Goal: Task Accomplishment & Management: Use online tool/utility

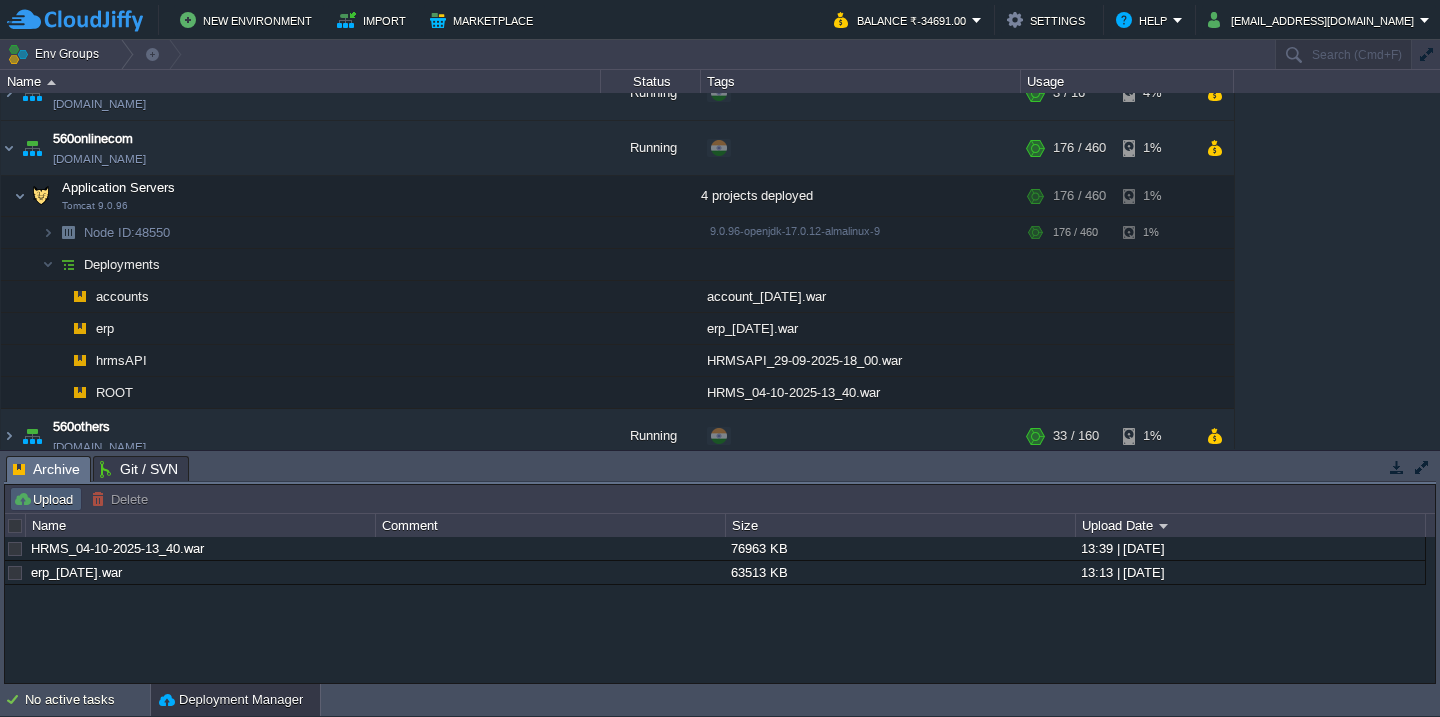
click at [43, 491] on button "Upload" at bounding box center [46, 499] width 66 height 18
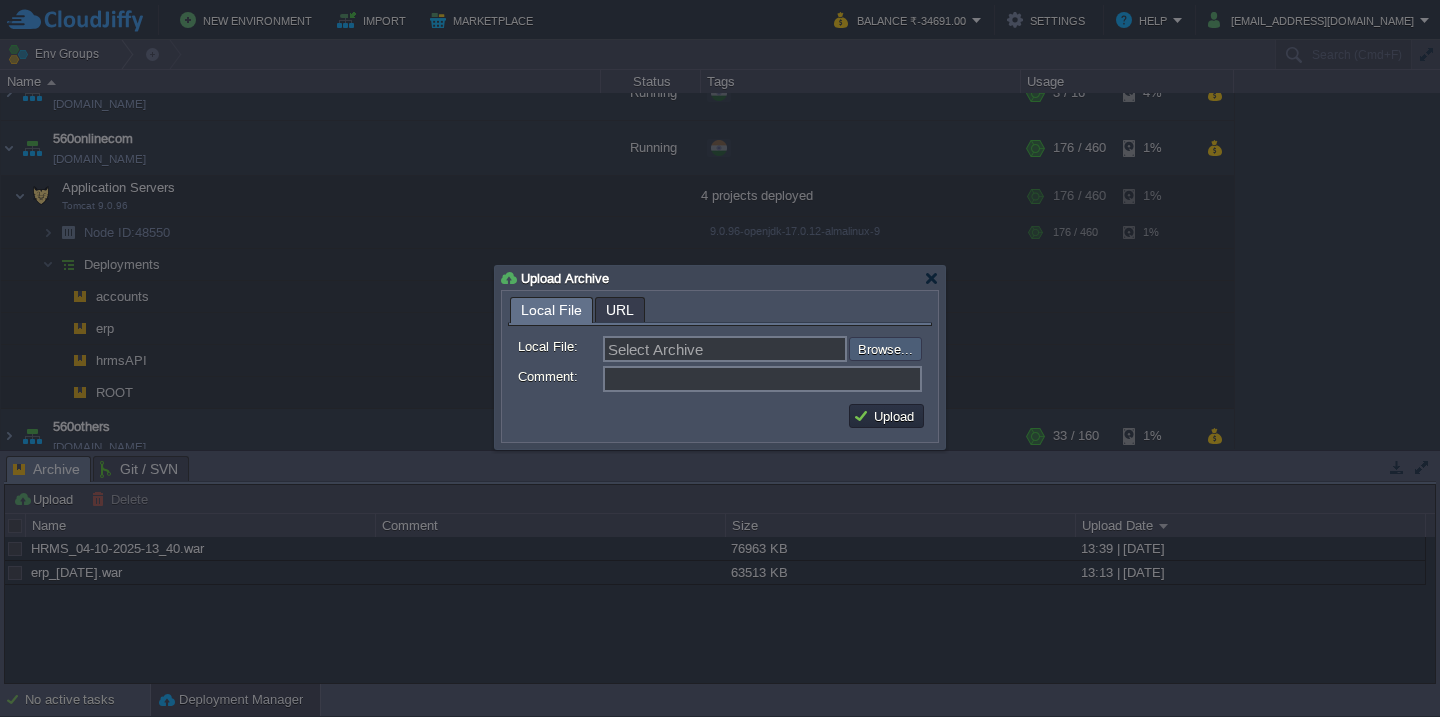
click at [905, 343] on input "file" at bounding box center [795, 349] width 253 height 24
type input "C:\fakepath\VMS-4-10-2025.war"
type input "VMS-4-10-2025.war"
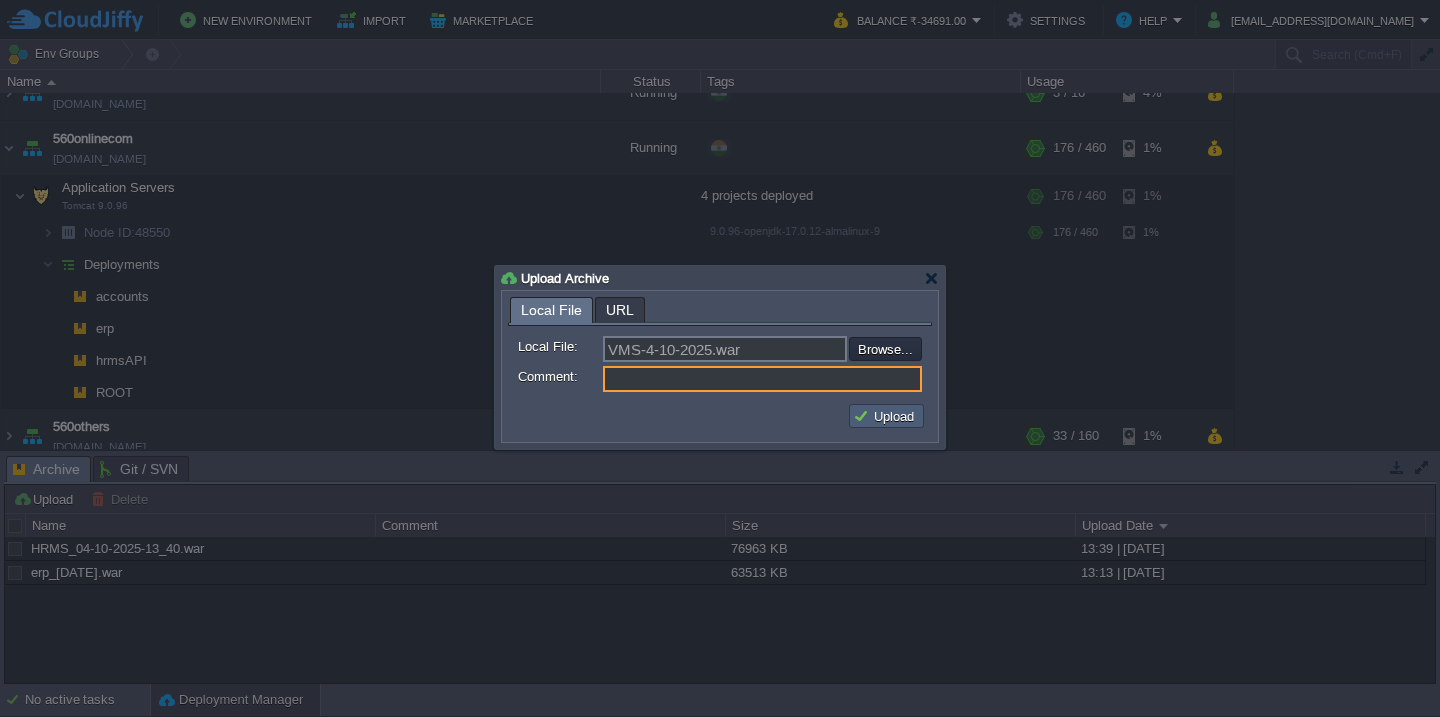
click at [869, 420] on button "Upload" at bounding box center [886, 416] width 67 height 18
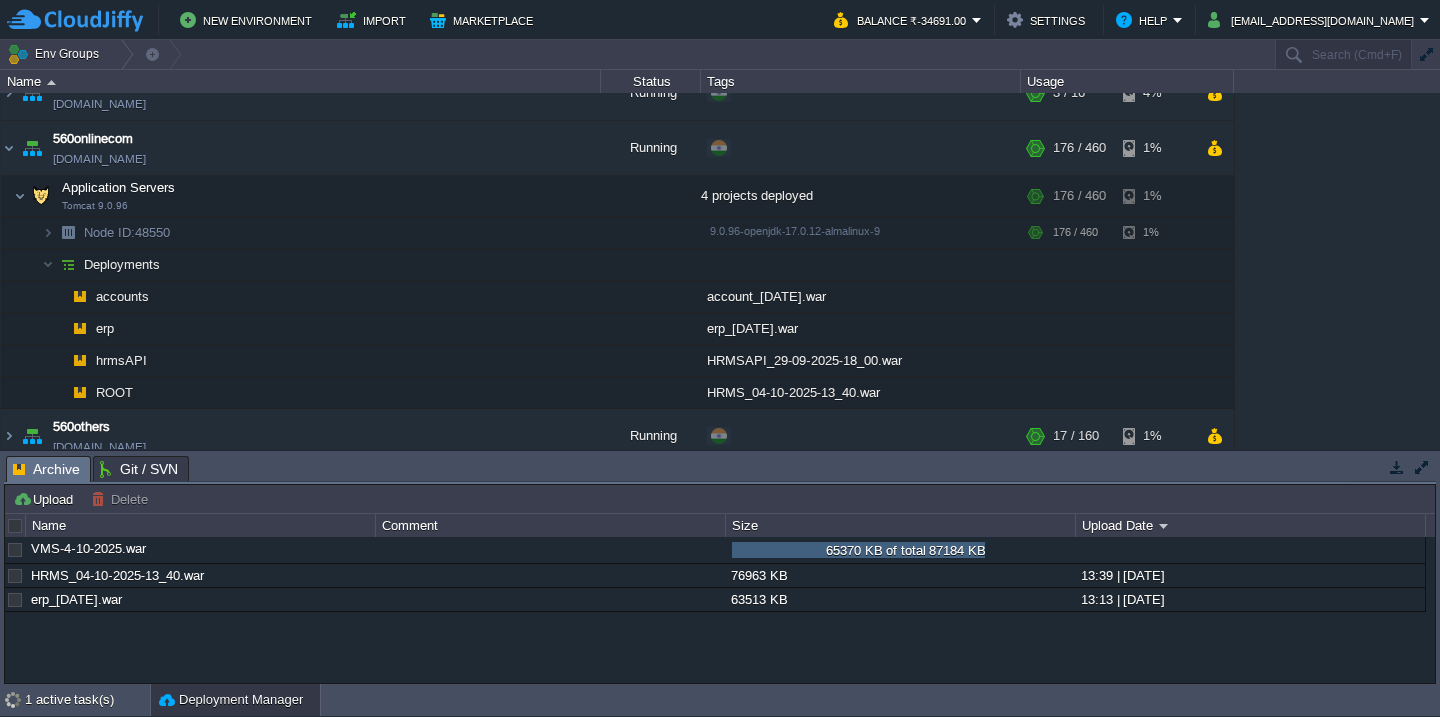
scroll to position [1439, 0]
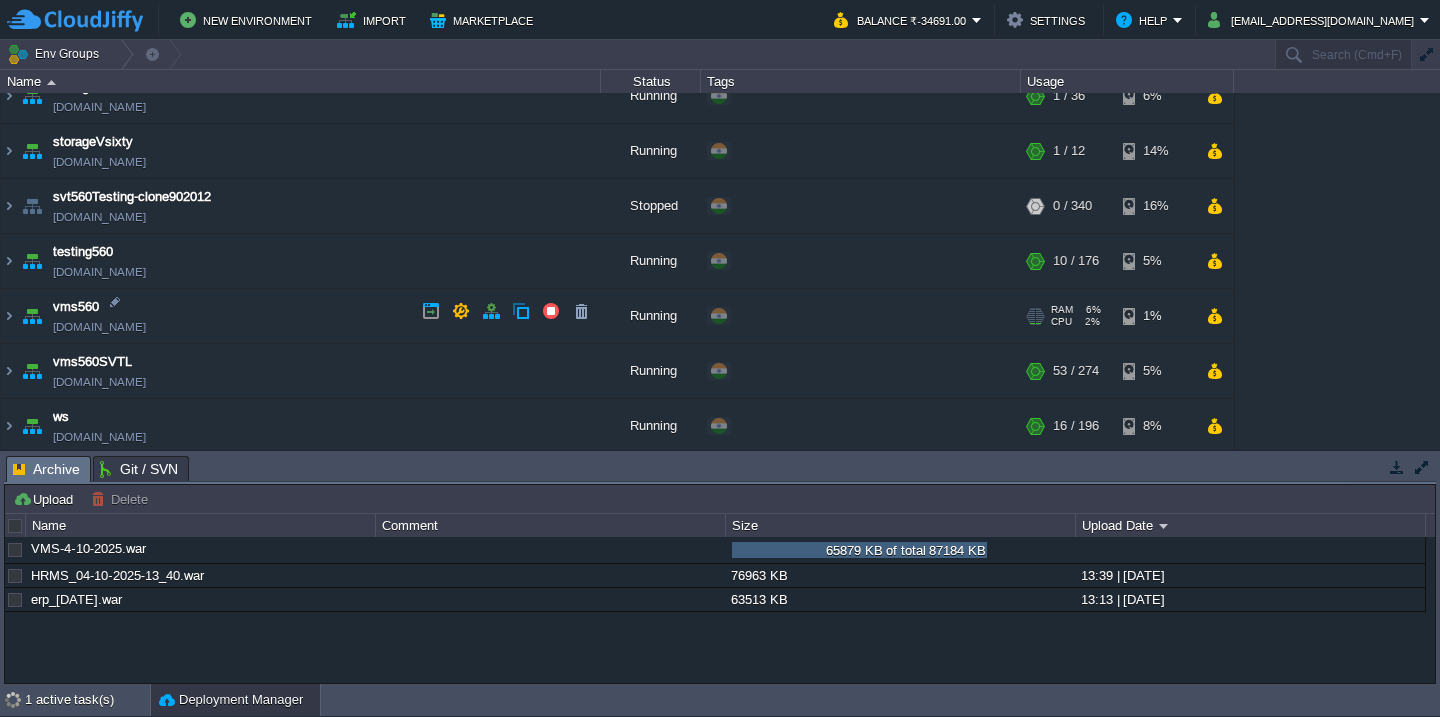
click at [308, 309] on td "vms560 [DOMAIN_NAME]" at bounding box center [301, 316] width 600 height 55
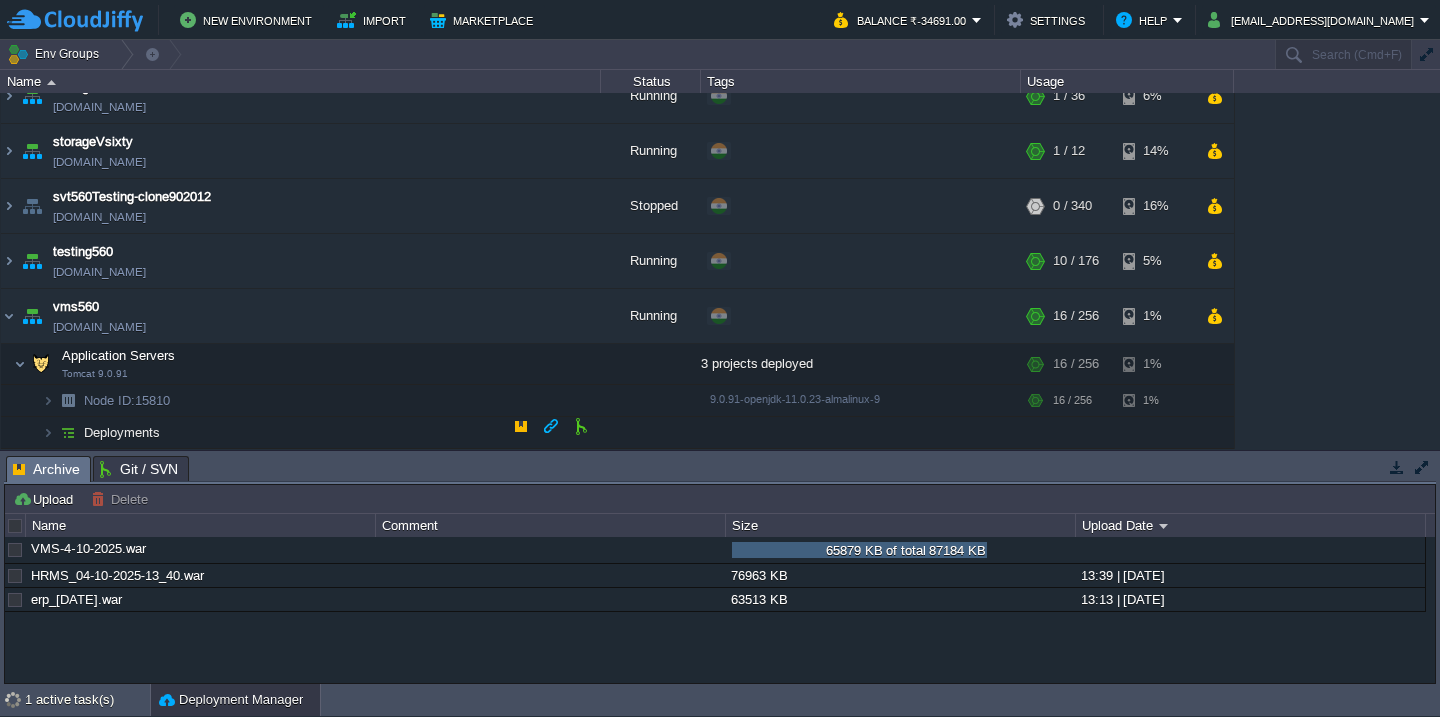
scroll to position [1542, 0]
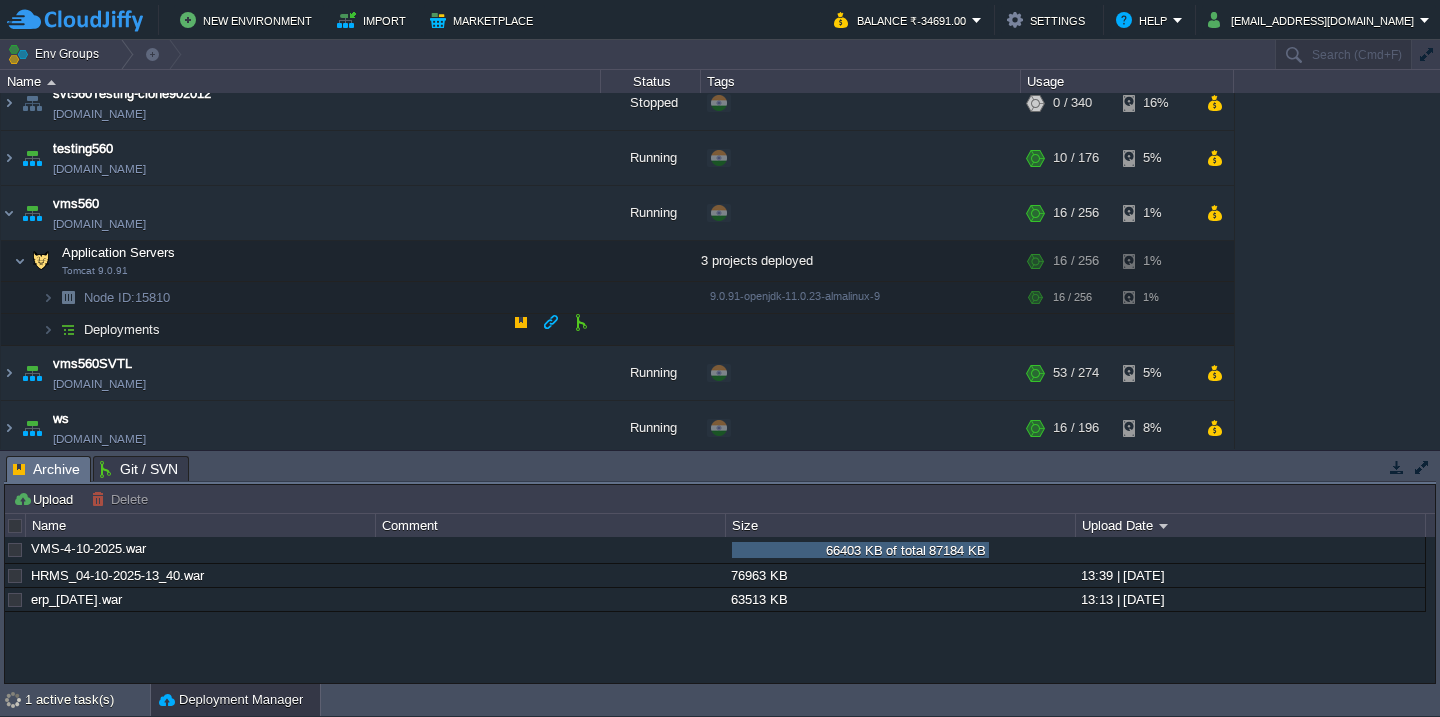
click at [307, 336] on td "Deployments" at bounding box center [301, 330] width 600 height 32
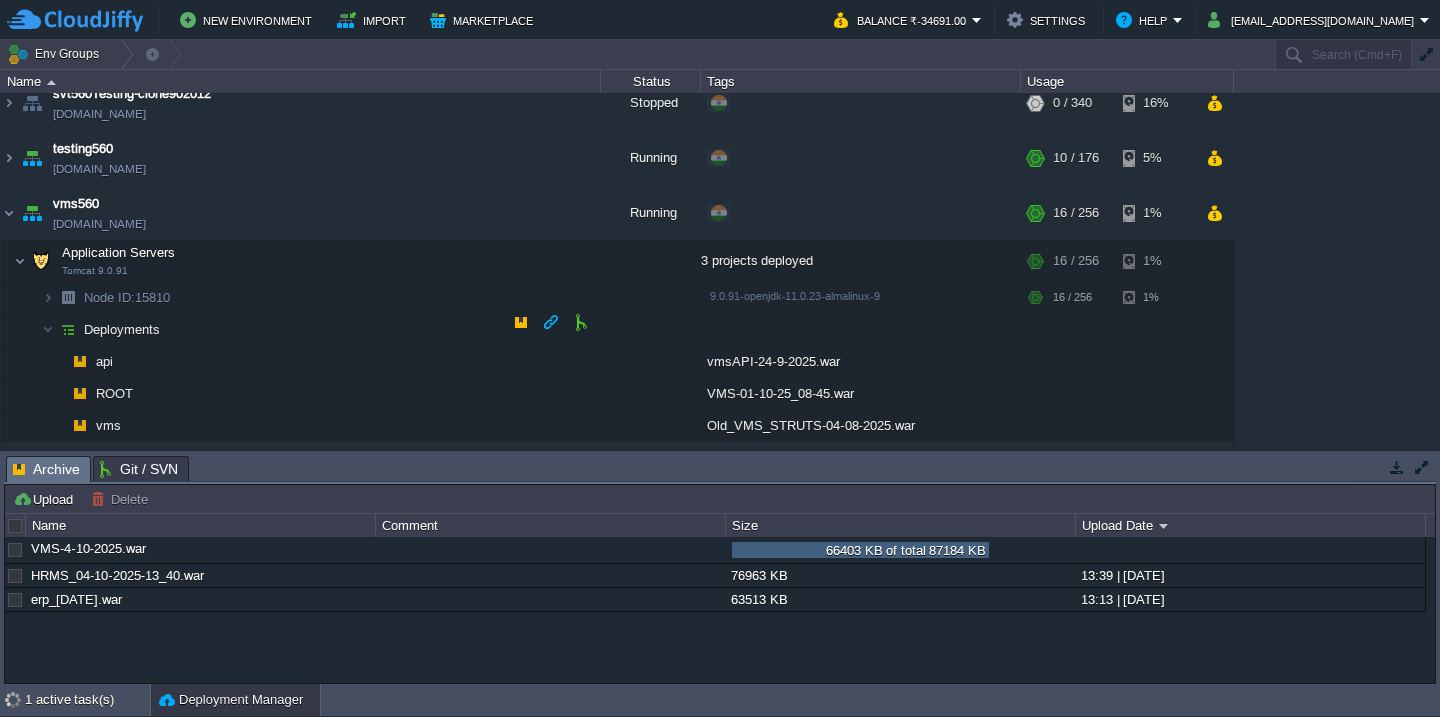
scroll to position [1637, 0]
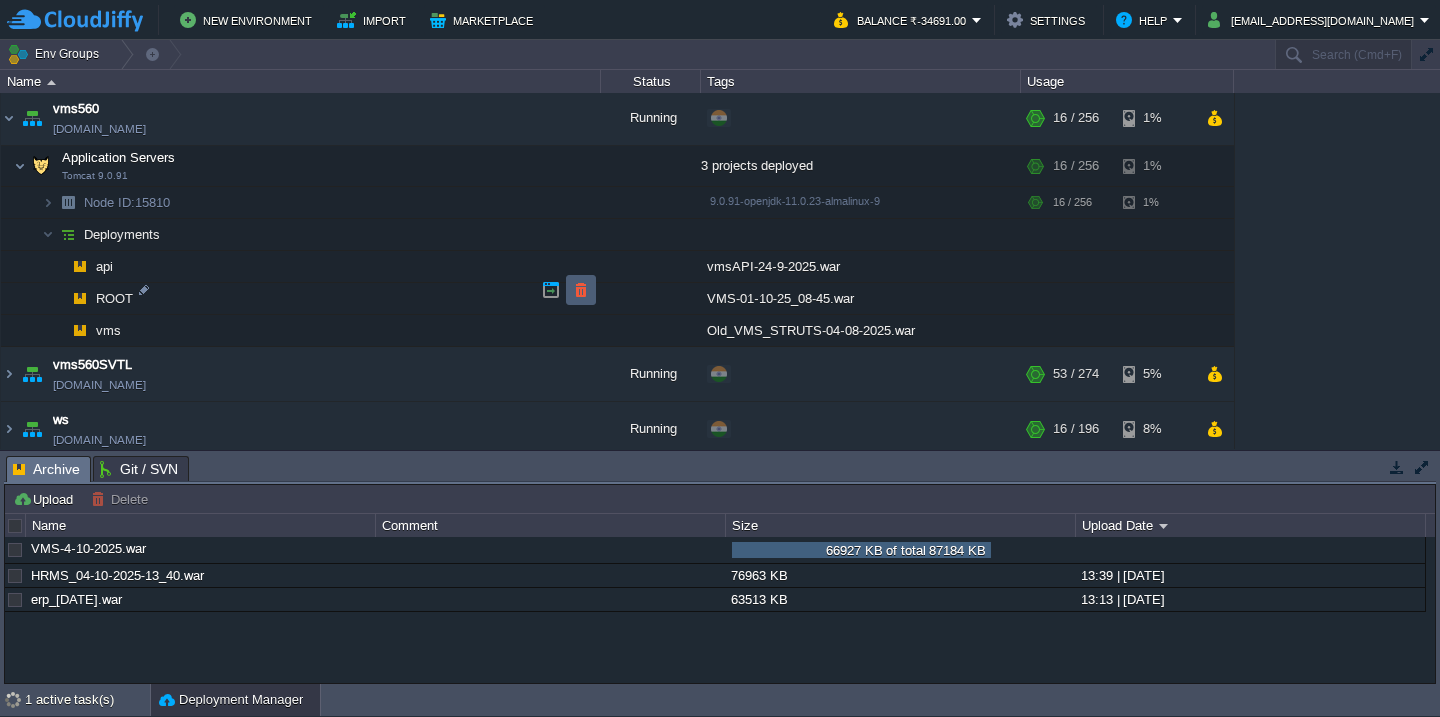
click at [577, 291] on button "button" at bounding box center [581, 290] width 18 height 18
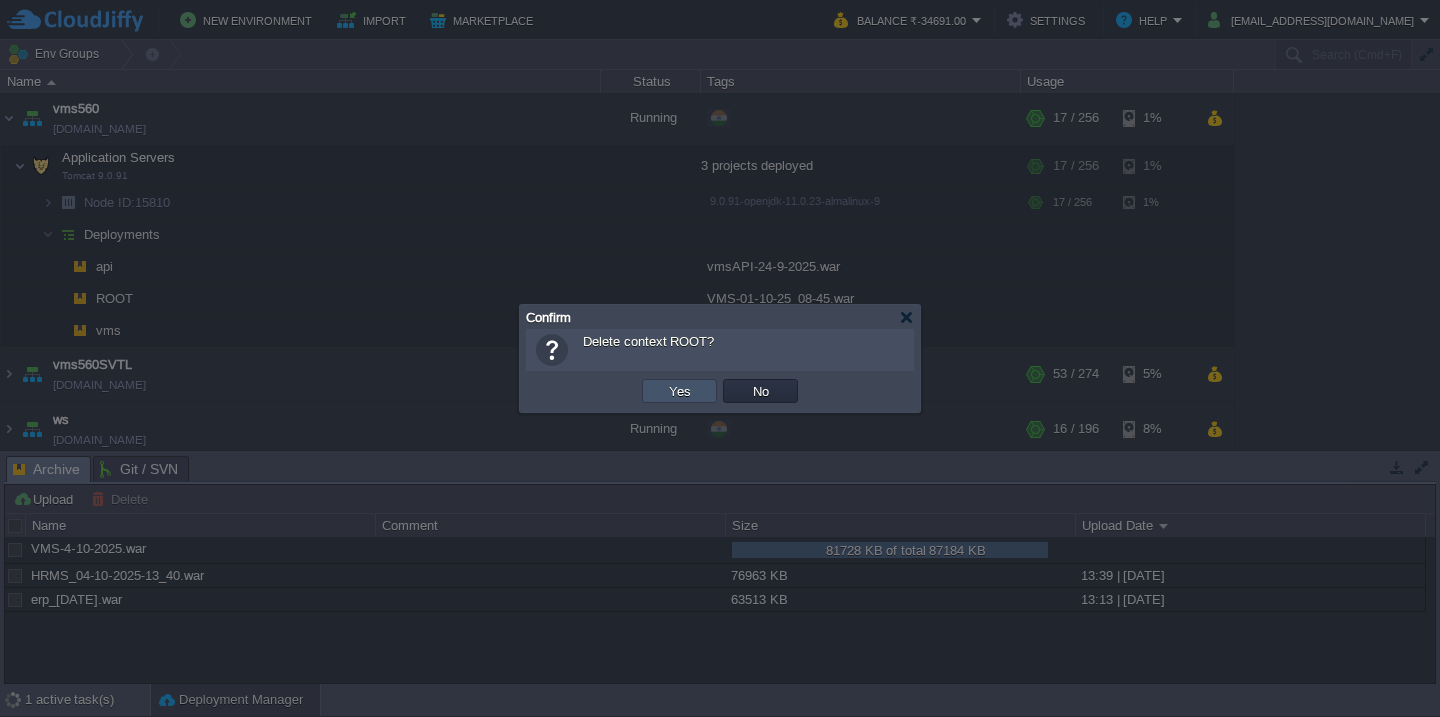
click at [663, 386] on button "Yes" at bounding box center [680, 391] width 34 height 18
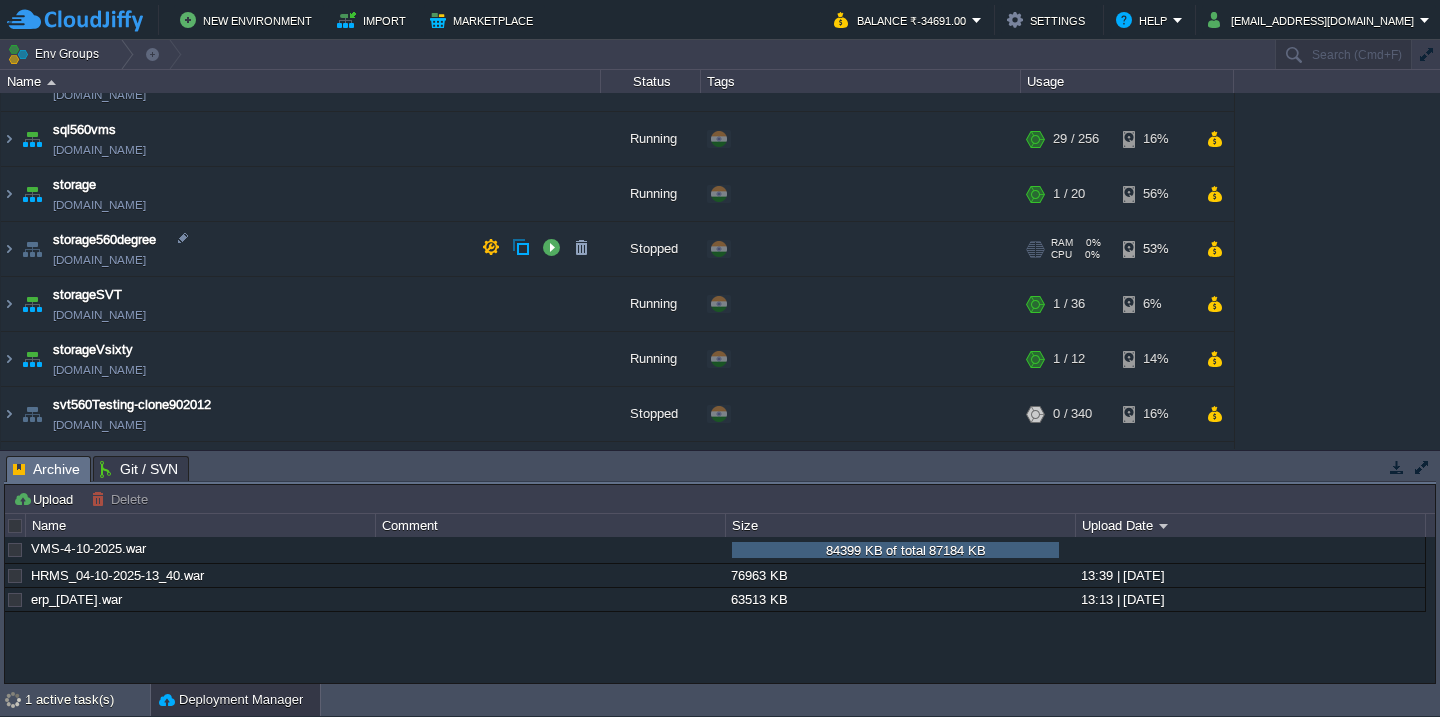
scroll to position [1144, 0]
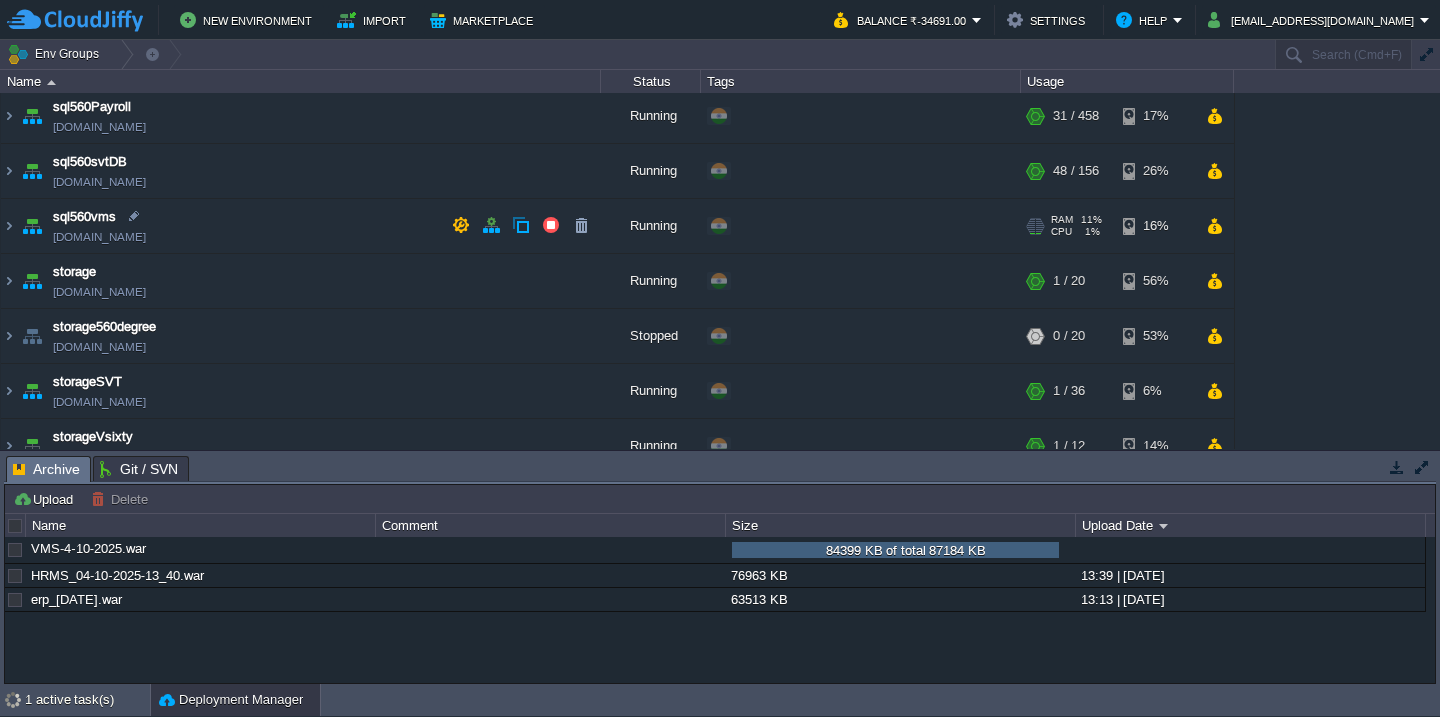
click at [303, 223] on td "sql560vms [DOMAIN_NAME]" at bounding box center [301, 226] width 600 height 55
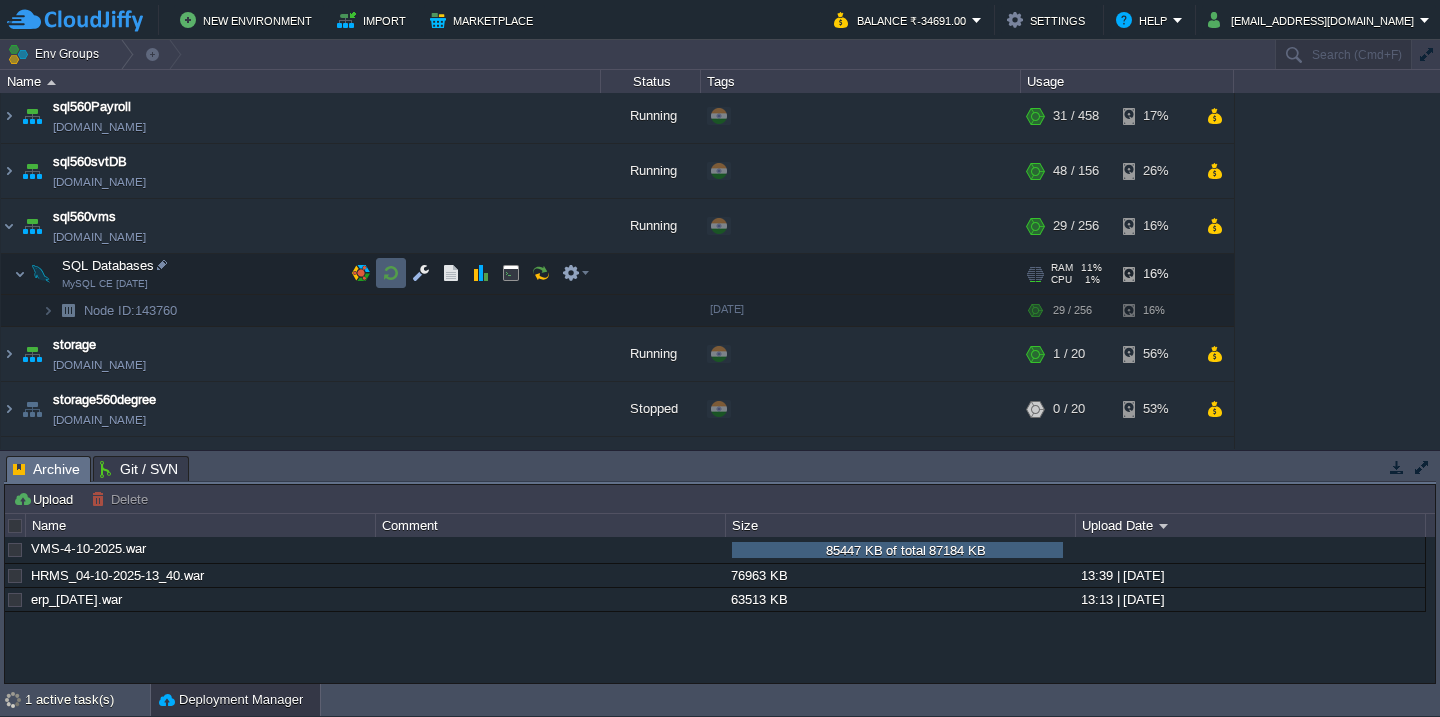
click at [395, 273] on button "button" at bounding box center [391, 273] width 18 height 18
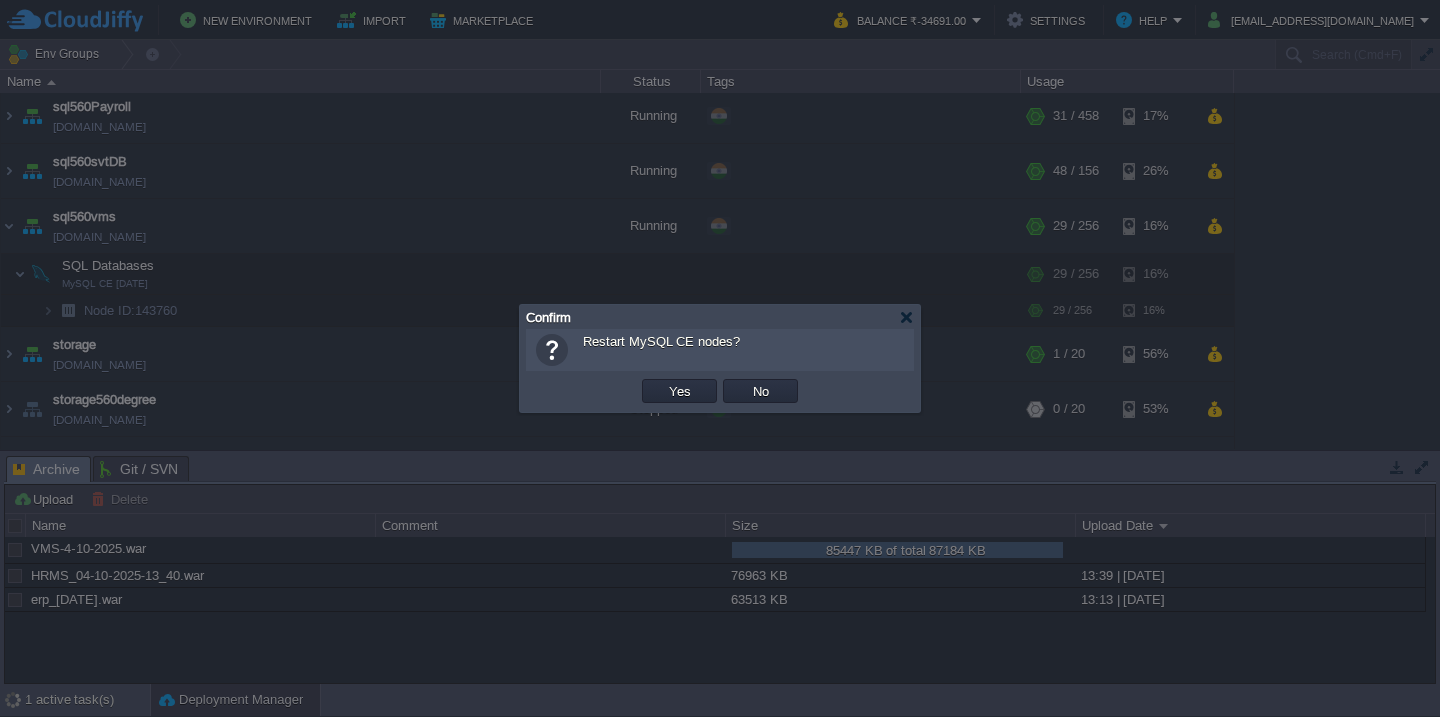
click at [663, 382] on button "Yes" at bounding box center [680, 391] width 34 height 18
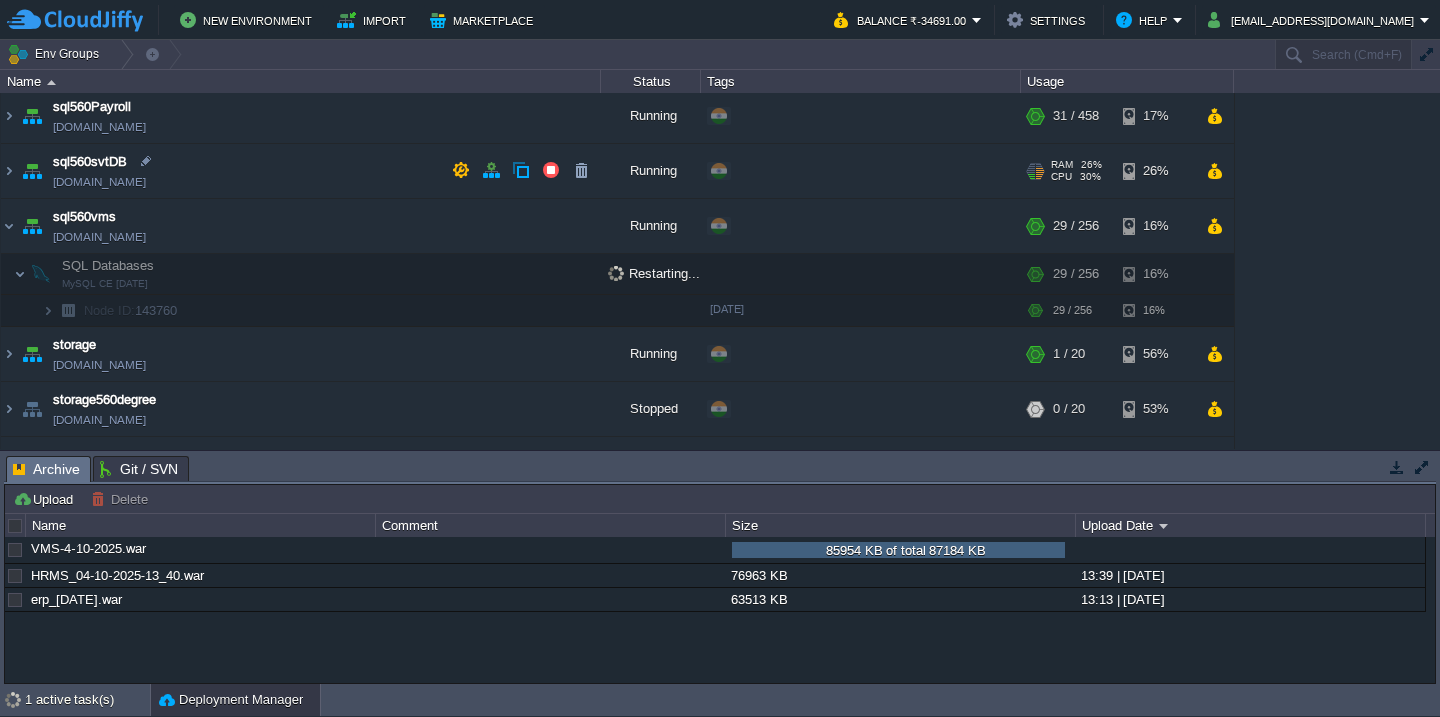
click at [291, 165] on td "sql560svtDB [DOMAIN_NAME]" at bounding box center [301, 171] width 600 height 55
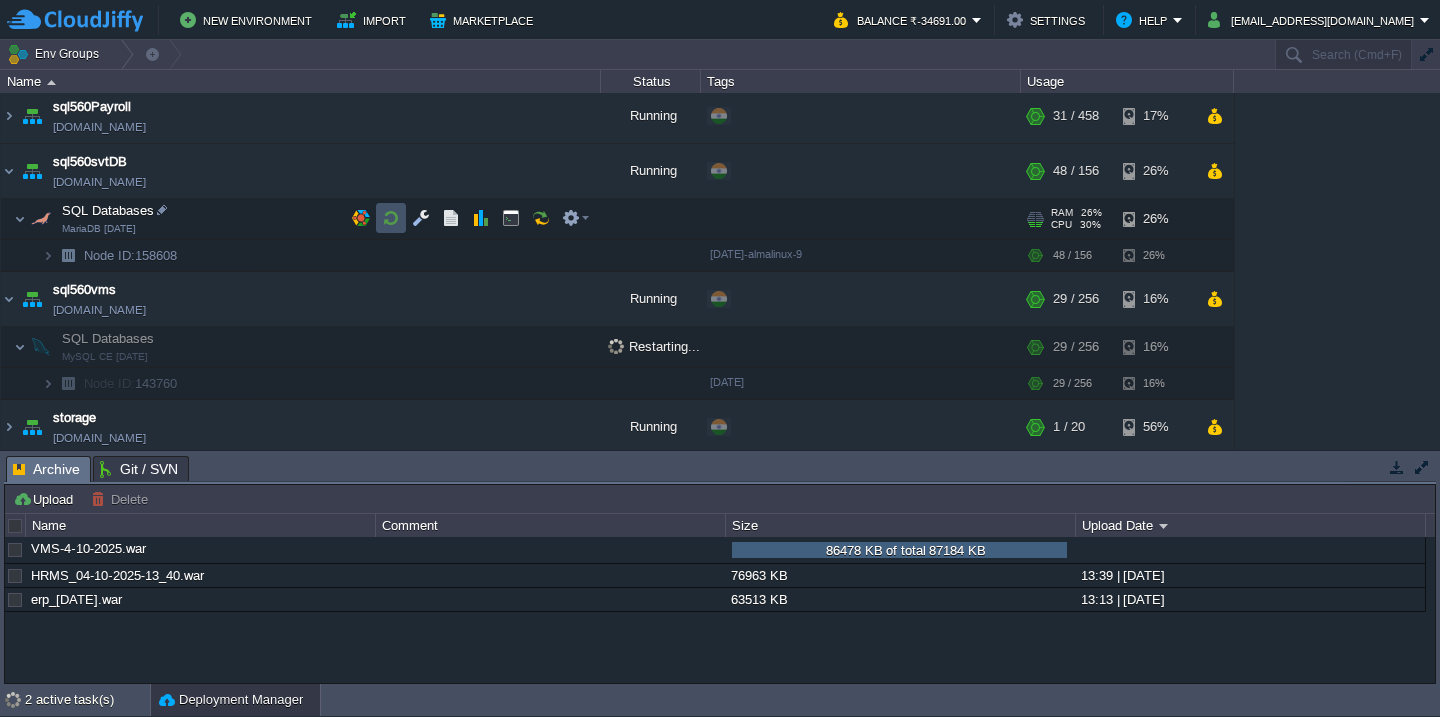
click at [383, 224] on button "button" at bounding box center [391, 218] width 18 height 18
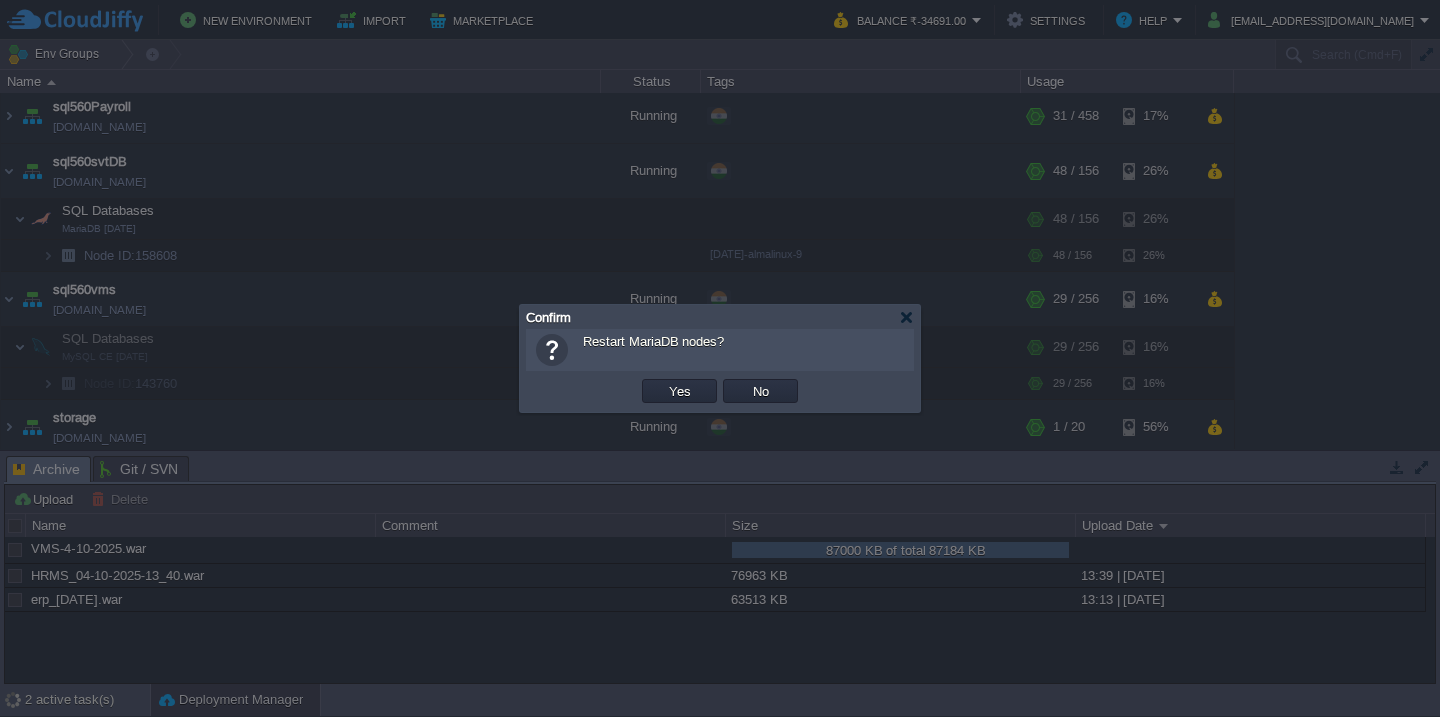
click at [663, 382] on button "Yes" at bounding box center [680, 391] width 34 height 18
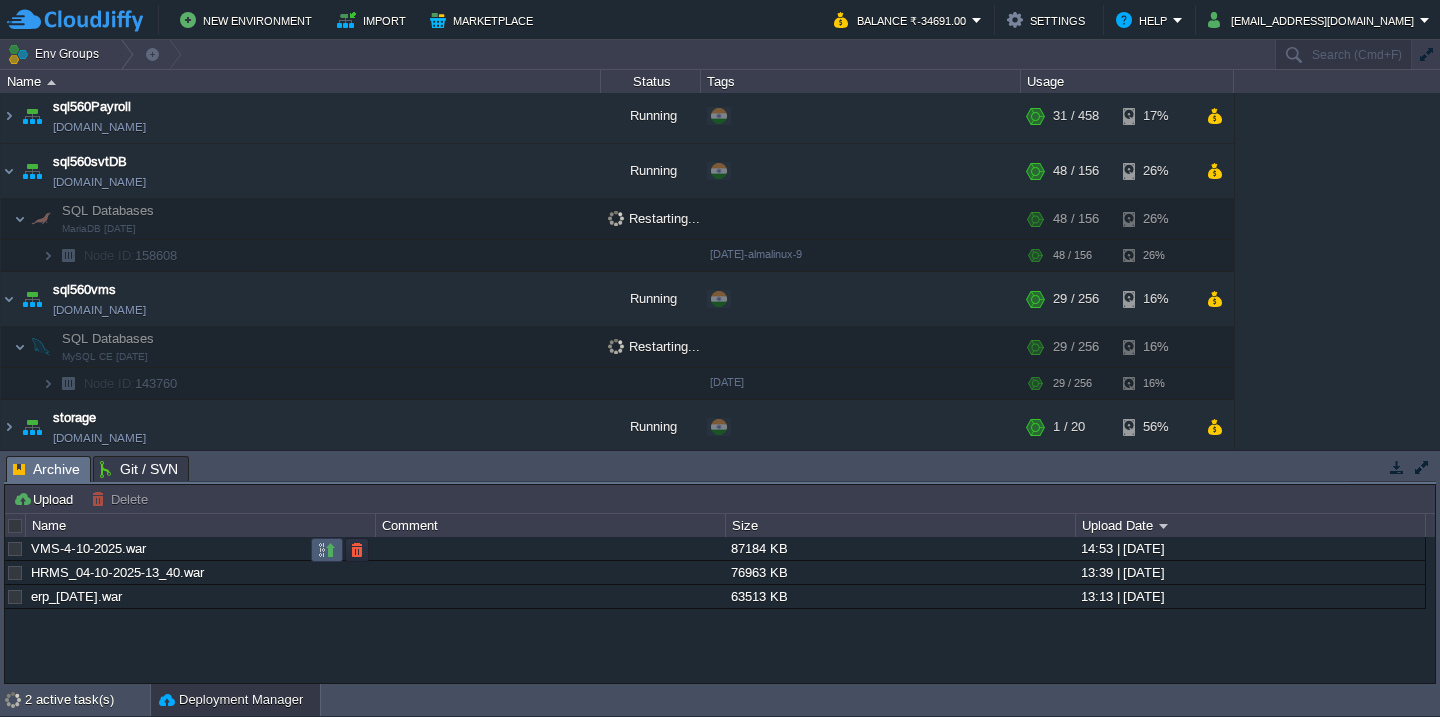
click at [318, 550] on button "button" at bounding box center [327, 550] width 18 height 18
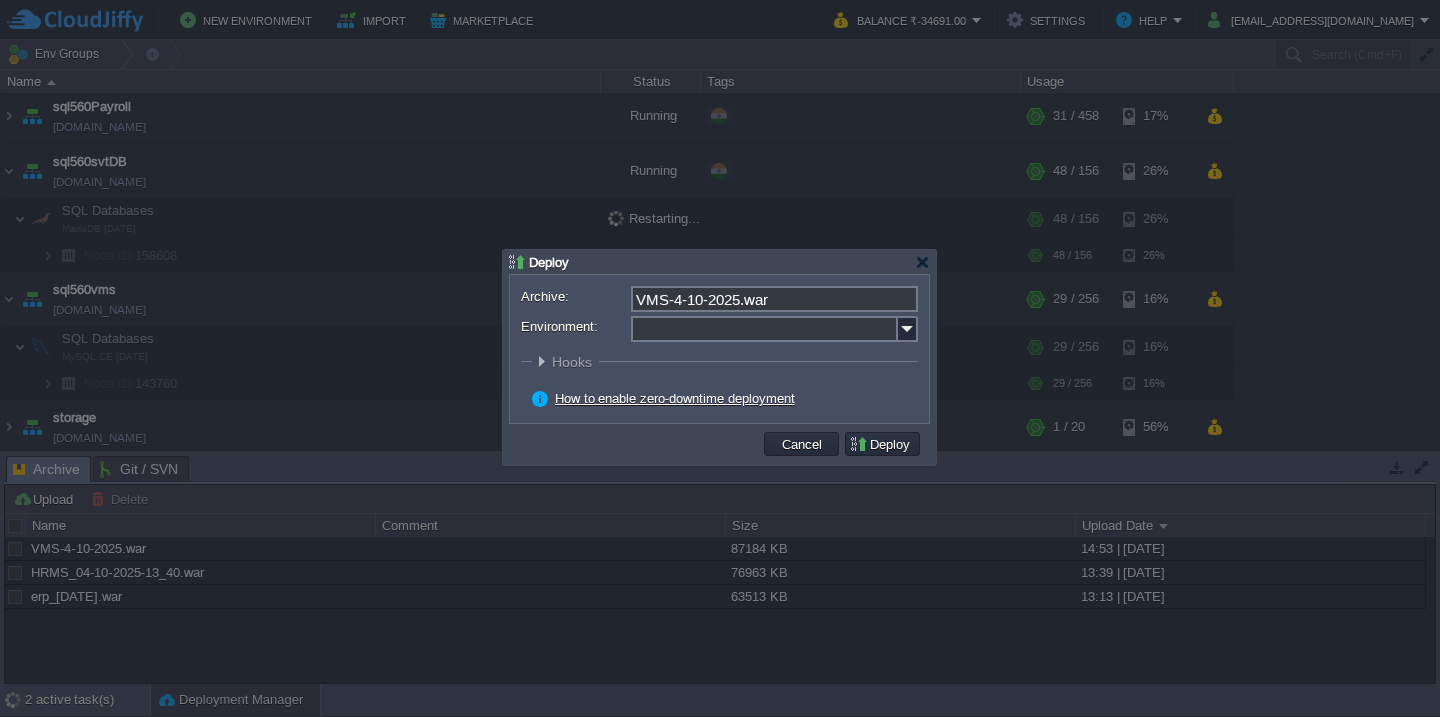
click at [692, 335] on input "Environment:" at bounding box center [764, 329] width 267 height 26
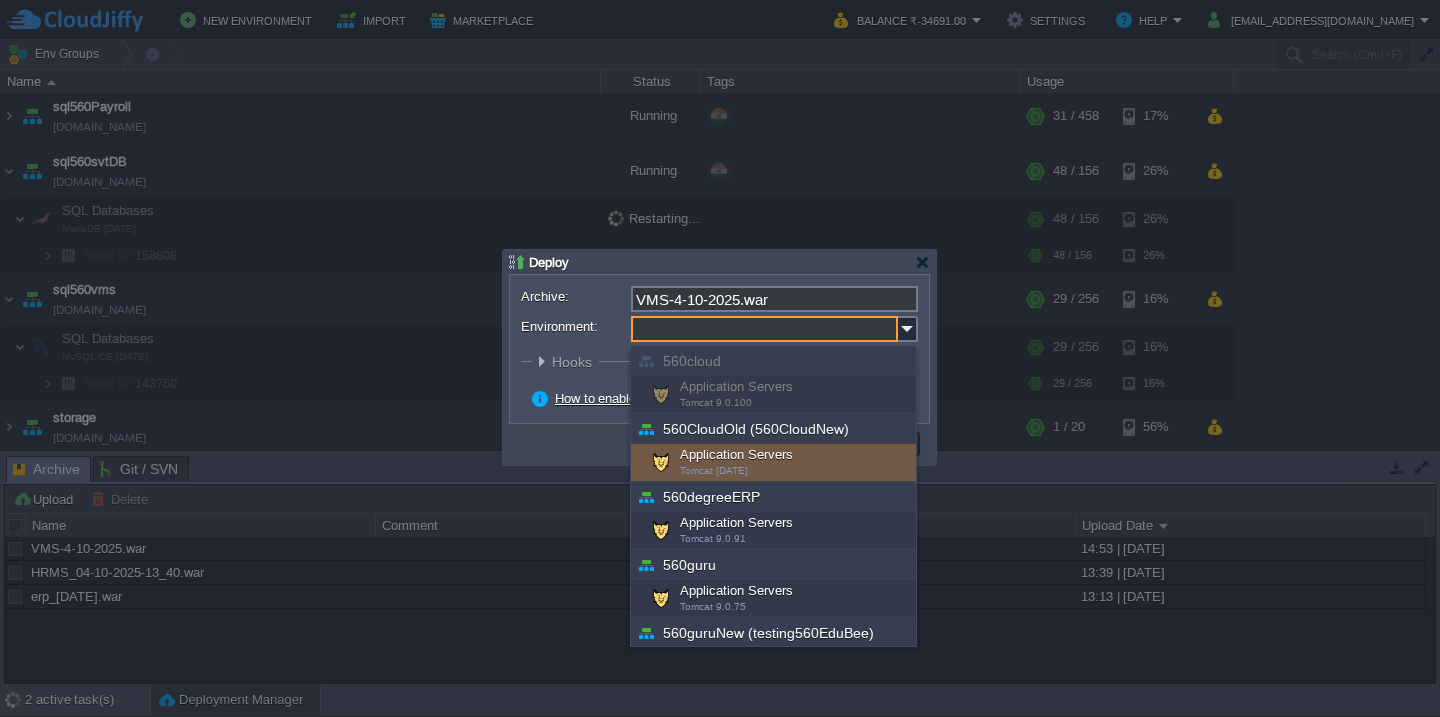
scroll to position [720, 0]
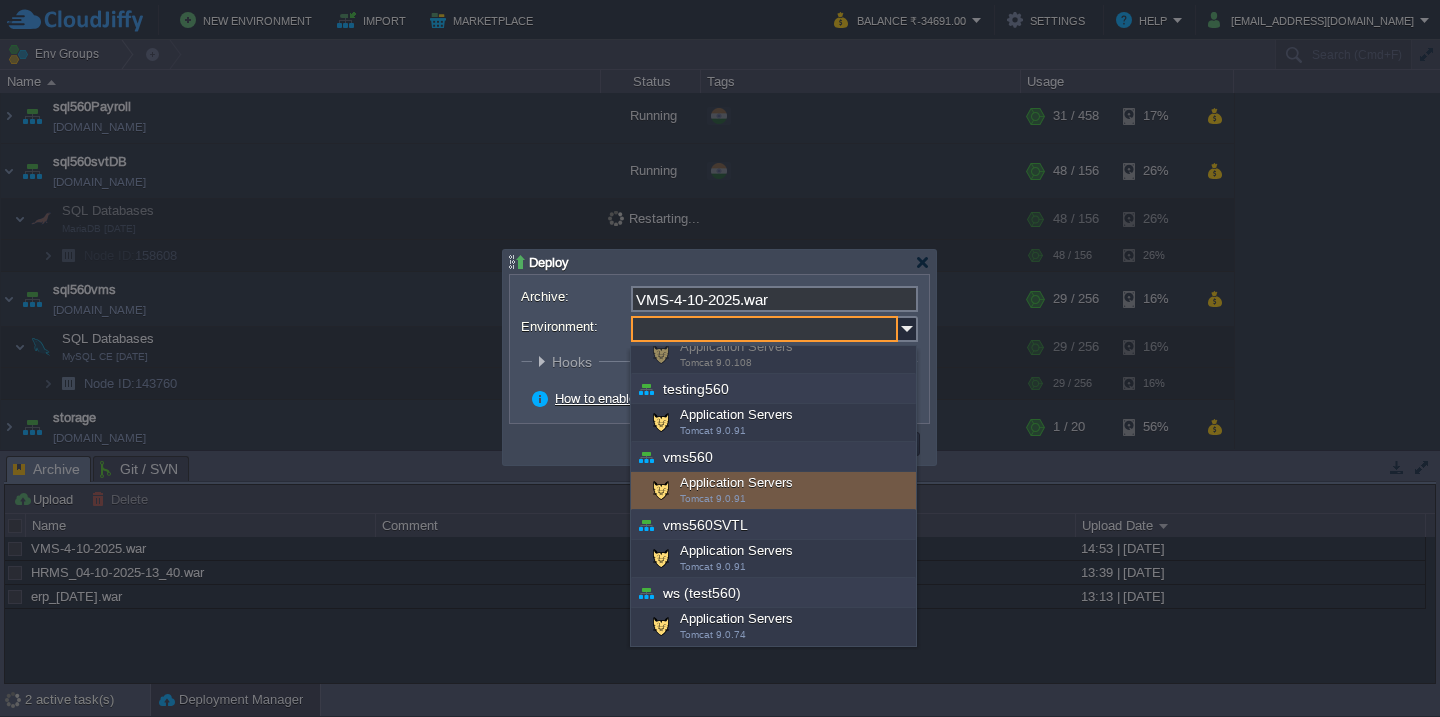
click at [745, 504] on div "Application Servers Tomcat 9.0.91" at bounding box center [773, 491] width 285 height 38
type input "Application Servers (vms560)"
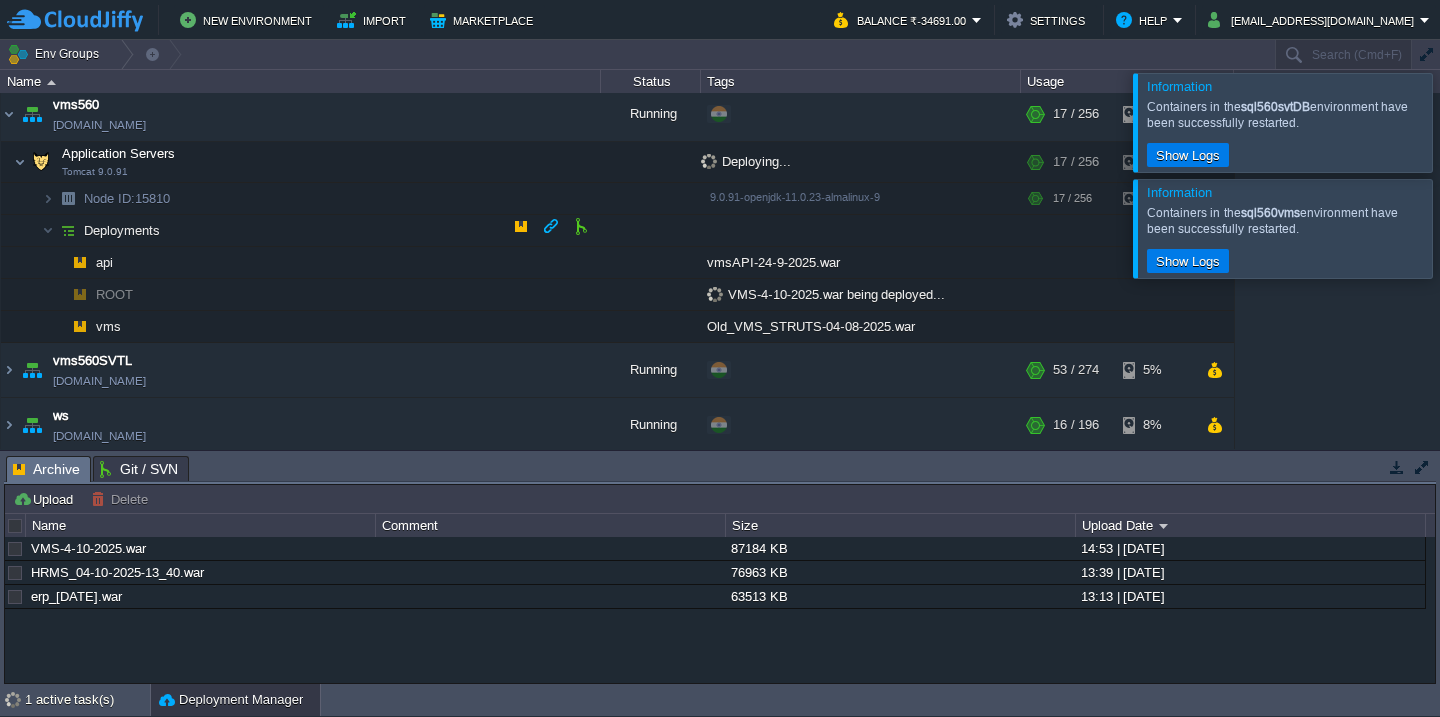
scroll to position [1647, 0]
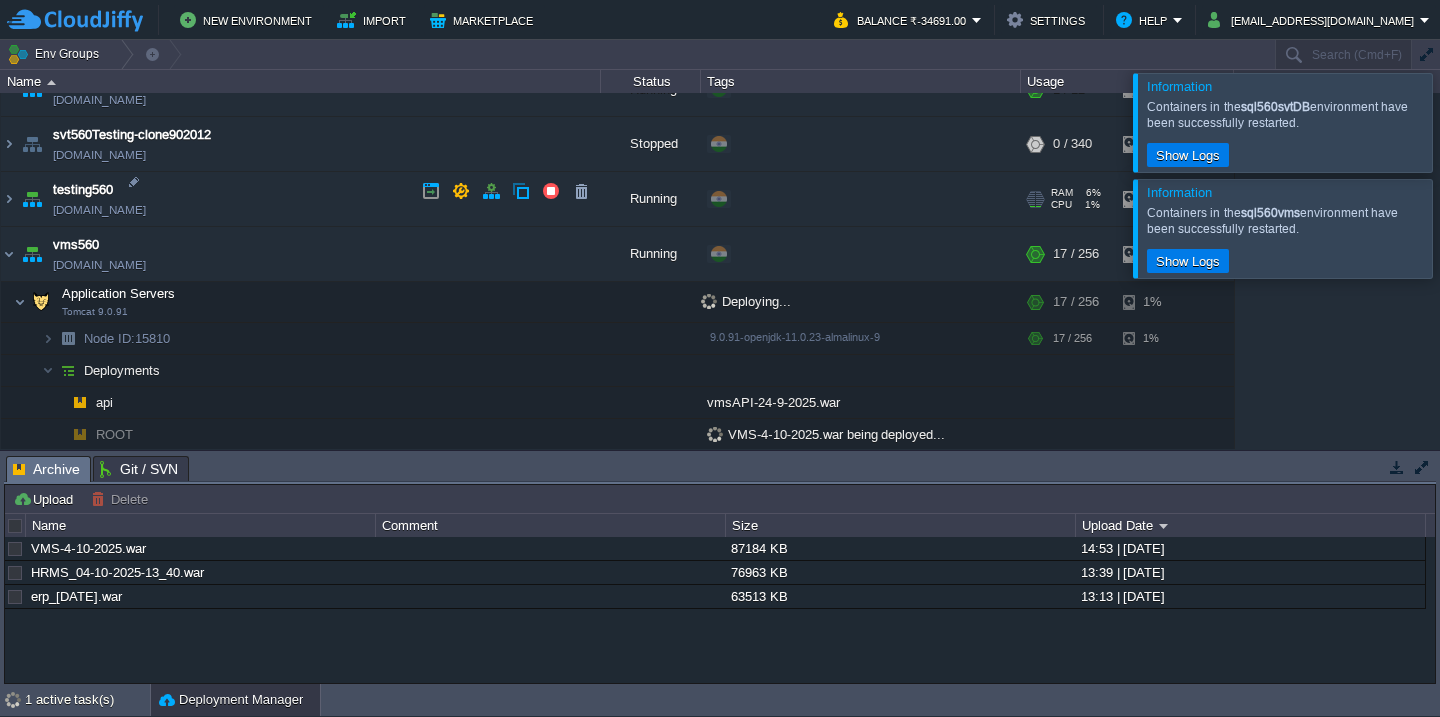
click at [327, 192] on td "testing560 [DOMAIN_NAME]" at bounding box center [301, 199] width 600 height 55
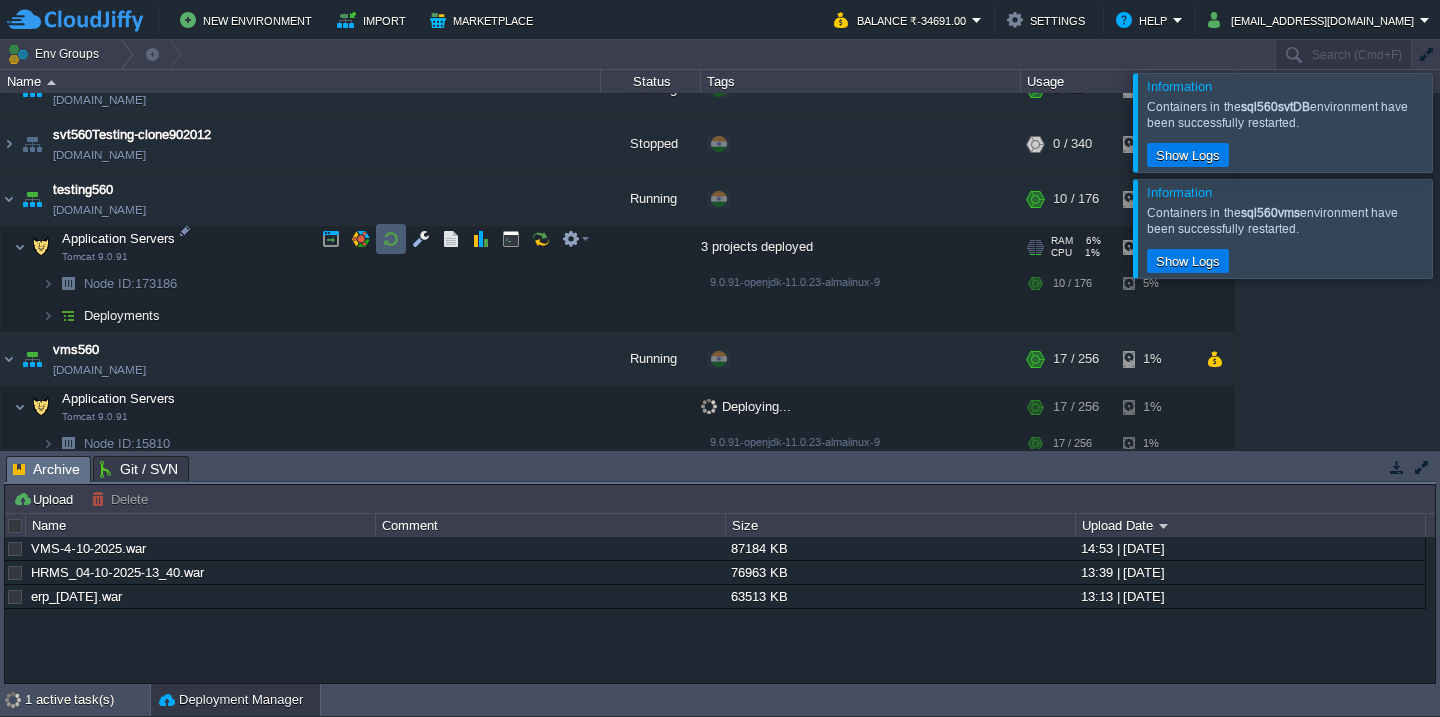
click at [400, 236] on td at bounding box center [391, 239] width 30 height 30
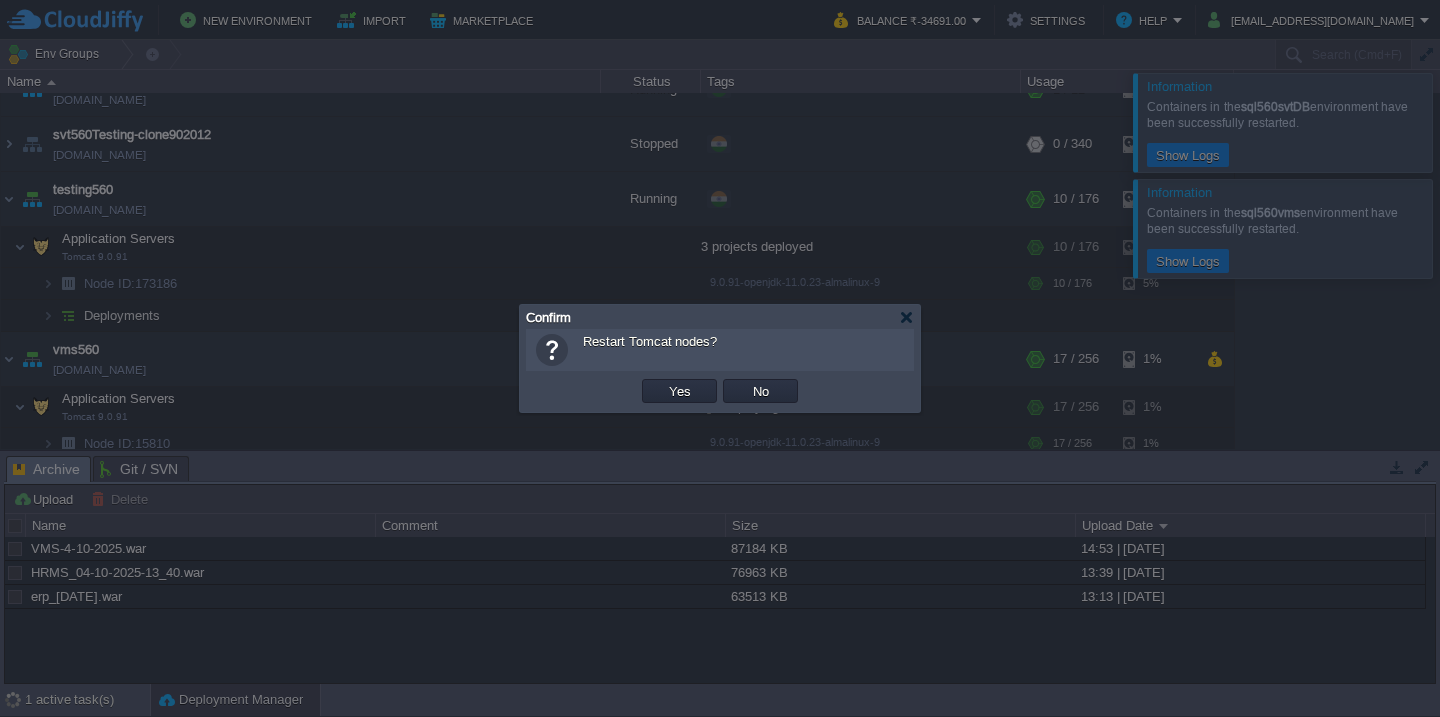
click at [663, 382] on button "Yes" at bounding box center [680, 391] width 34 height 18
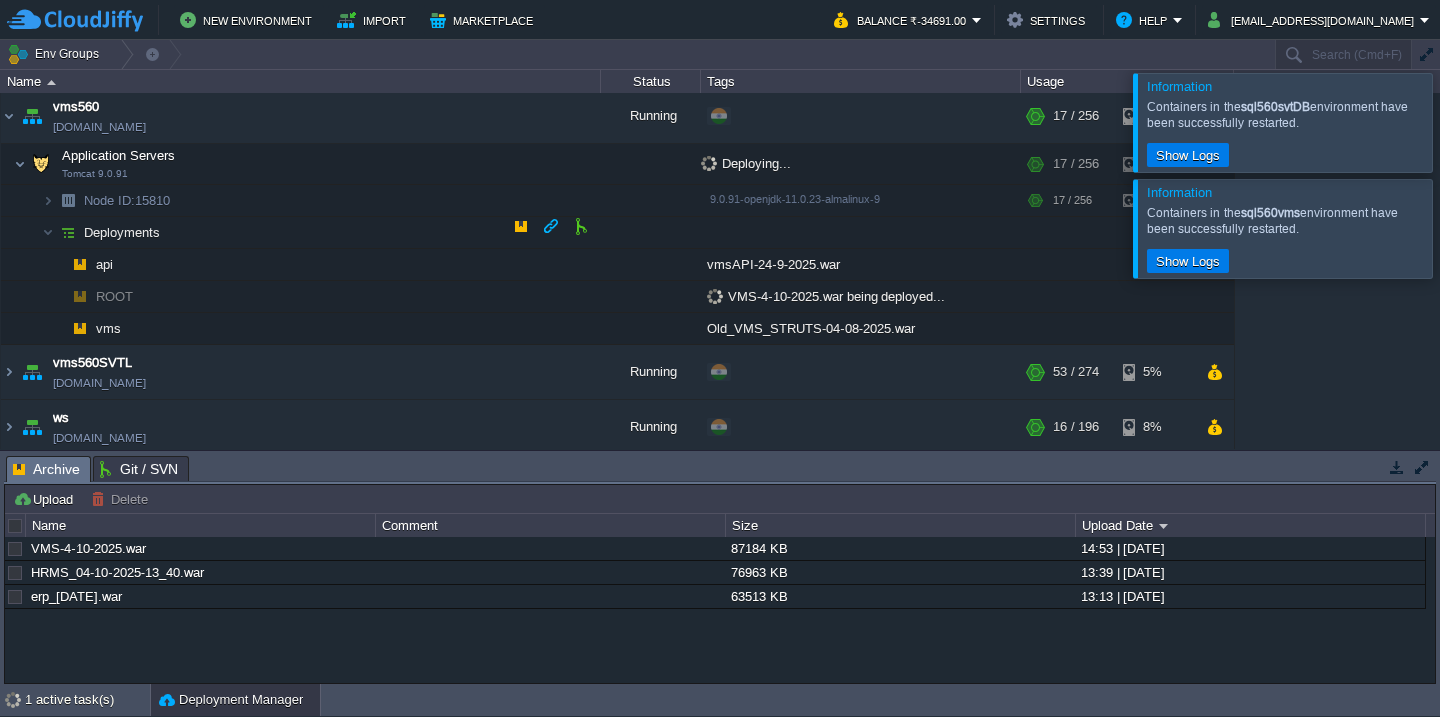
scroll to position [1887, 0]
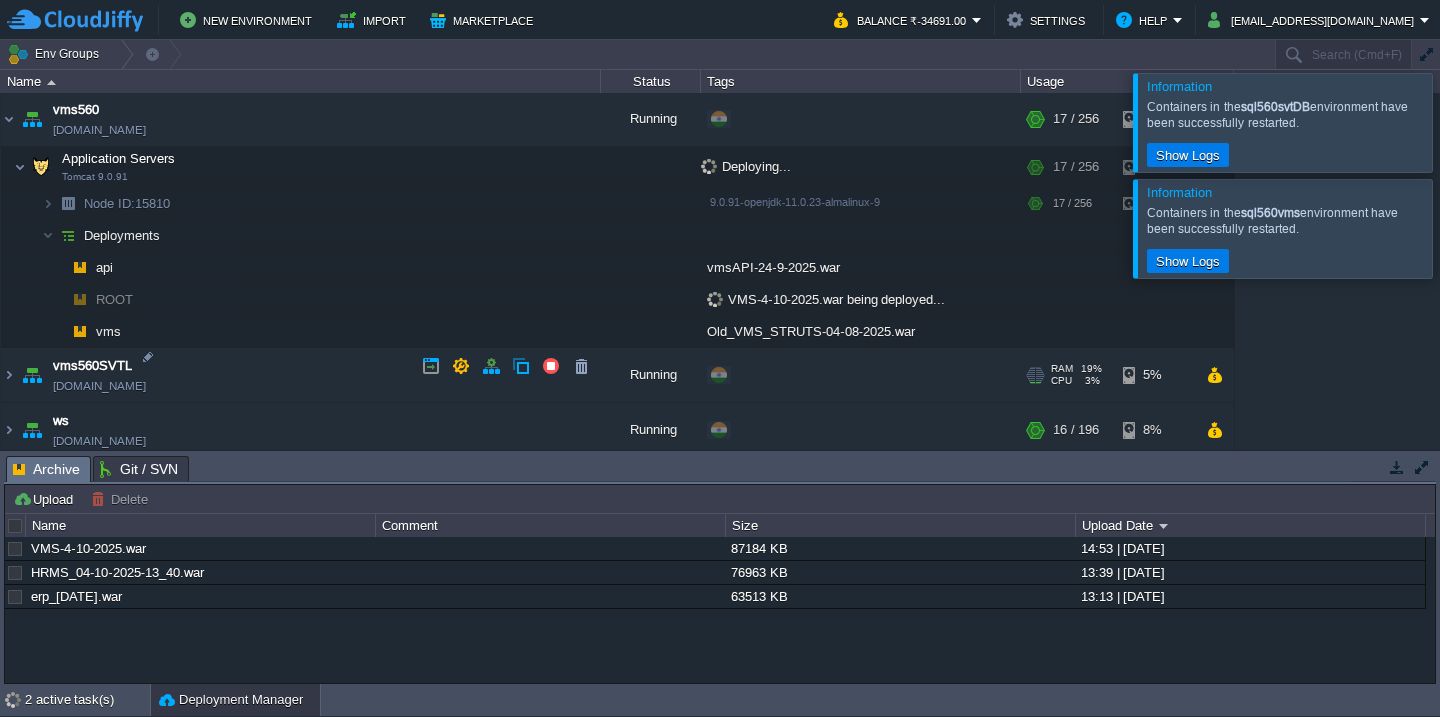
click at [322, 372] on td "vms560SVTL [DOMAIN_NAME]" at bounding box center [301, 375] width 600 height 55
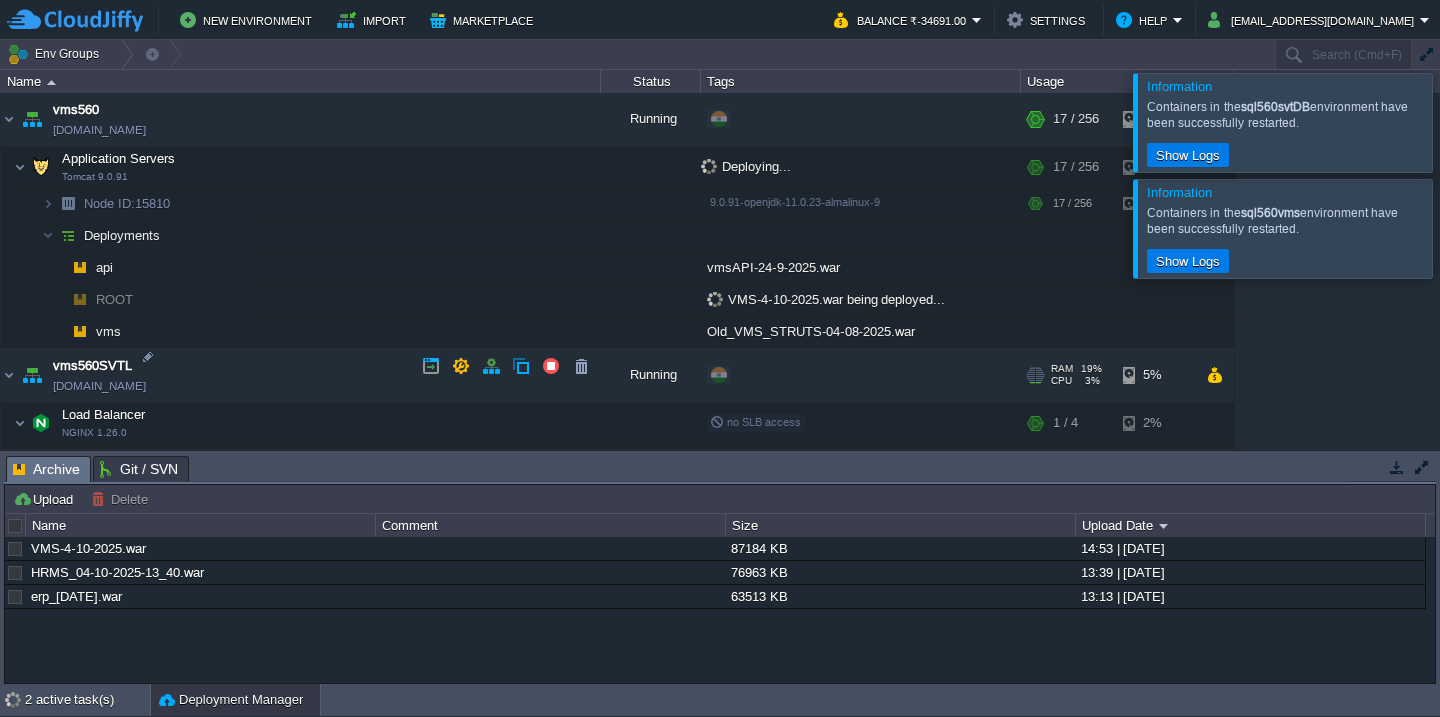
scroll to position [2062, 0]
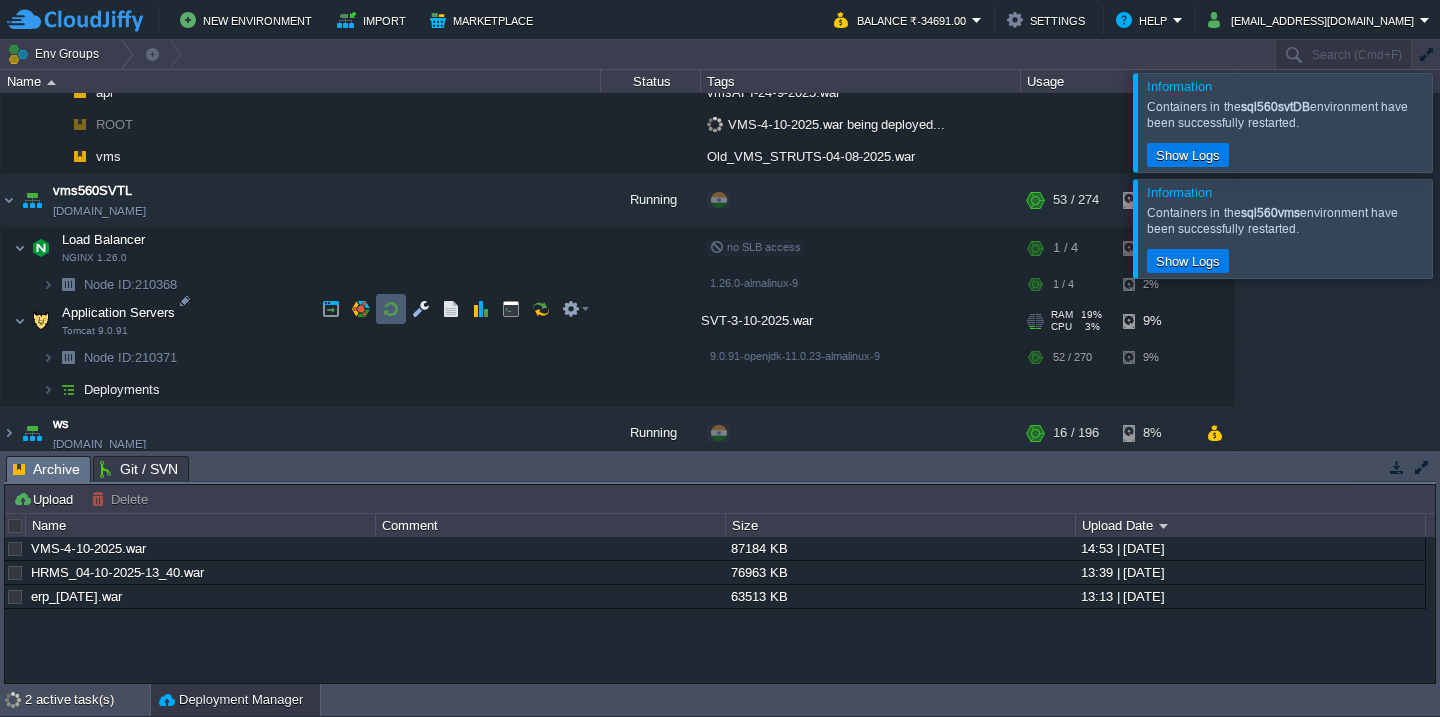
click at [399, 314] on button "button" at bounding box center [391, 309] width 18 height 18
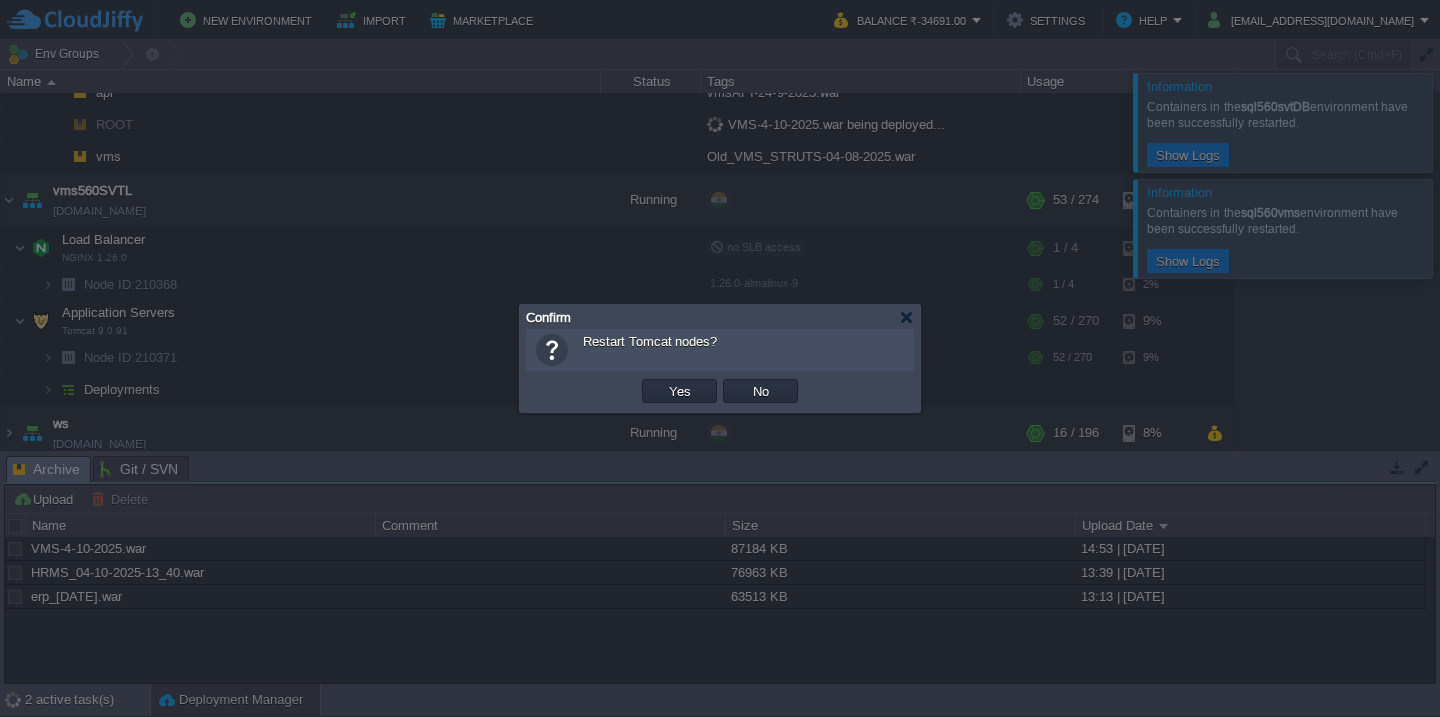
click at [663, 382] on button "Yes" at bounding box center [680, 391] width 34 height 18
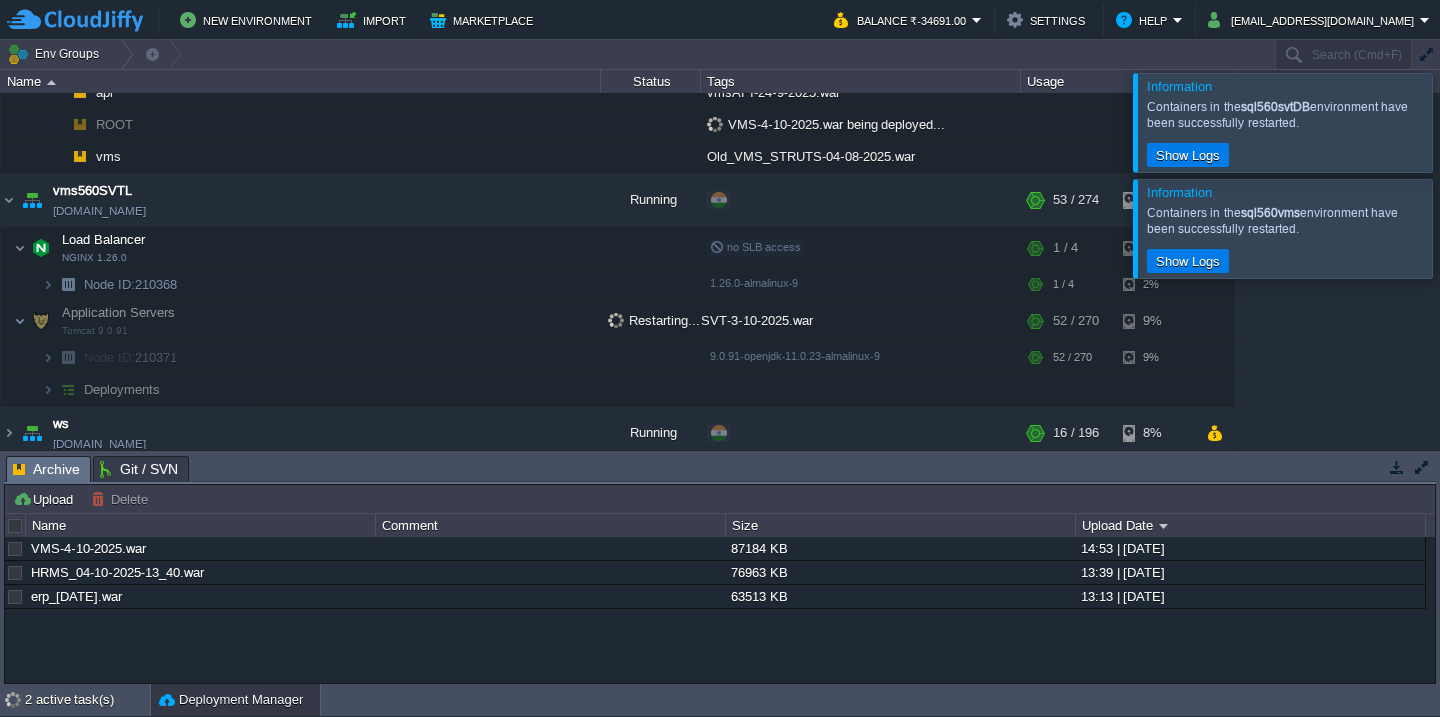
click at [1439, 153] on div at bounding box center [1464, 122] width 0 height 98
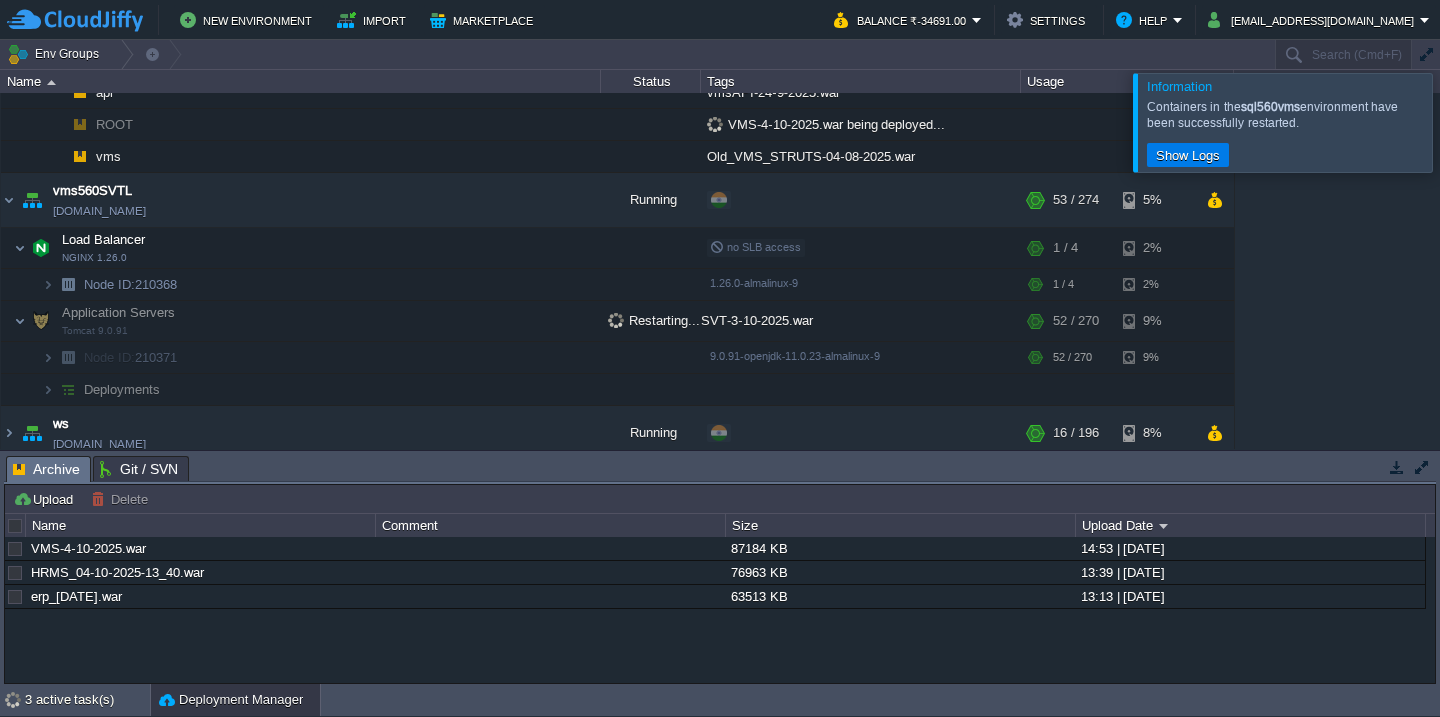
click at [1439, 153] on div at bounding box center [1464, 122] width 0 height 98
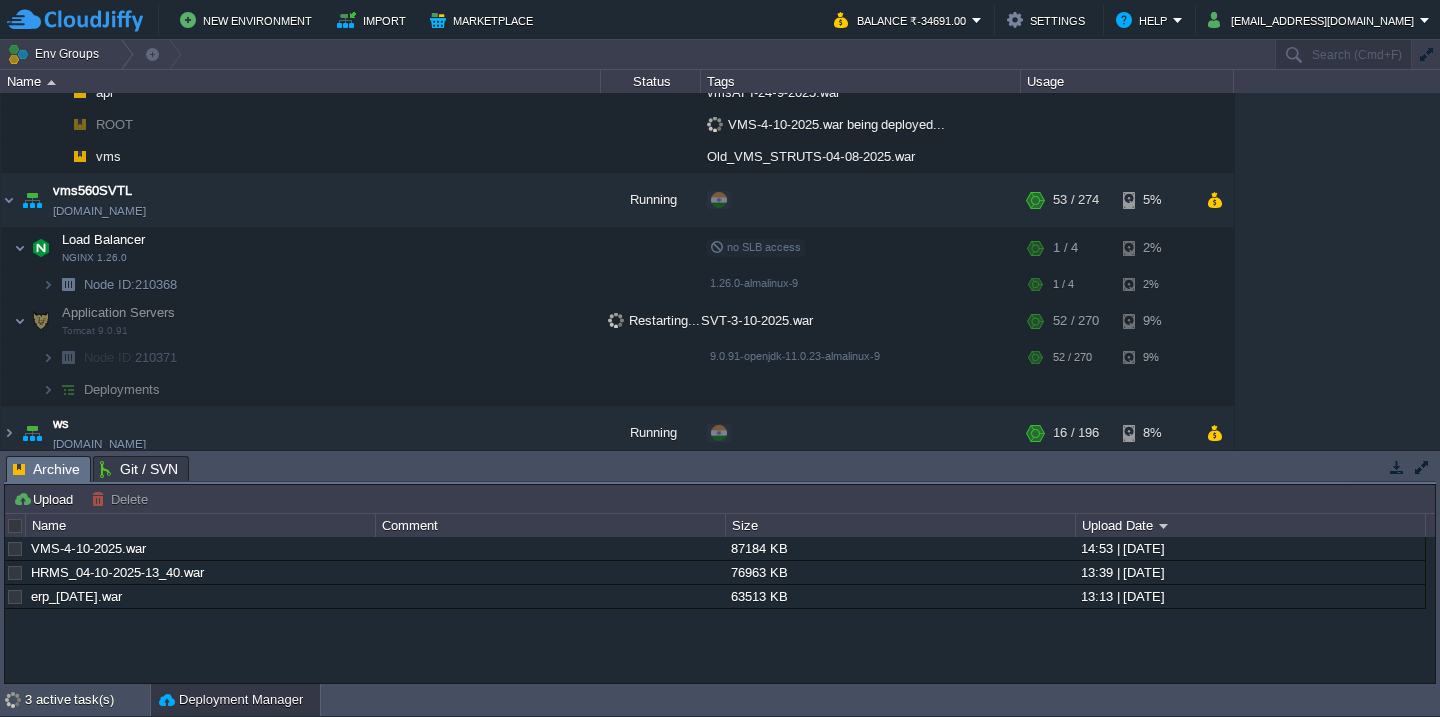
scroll to position [1773, 0]
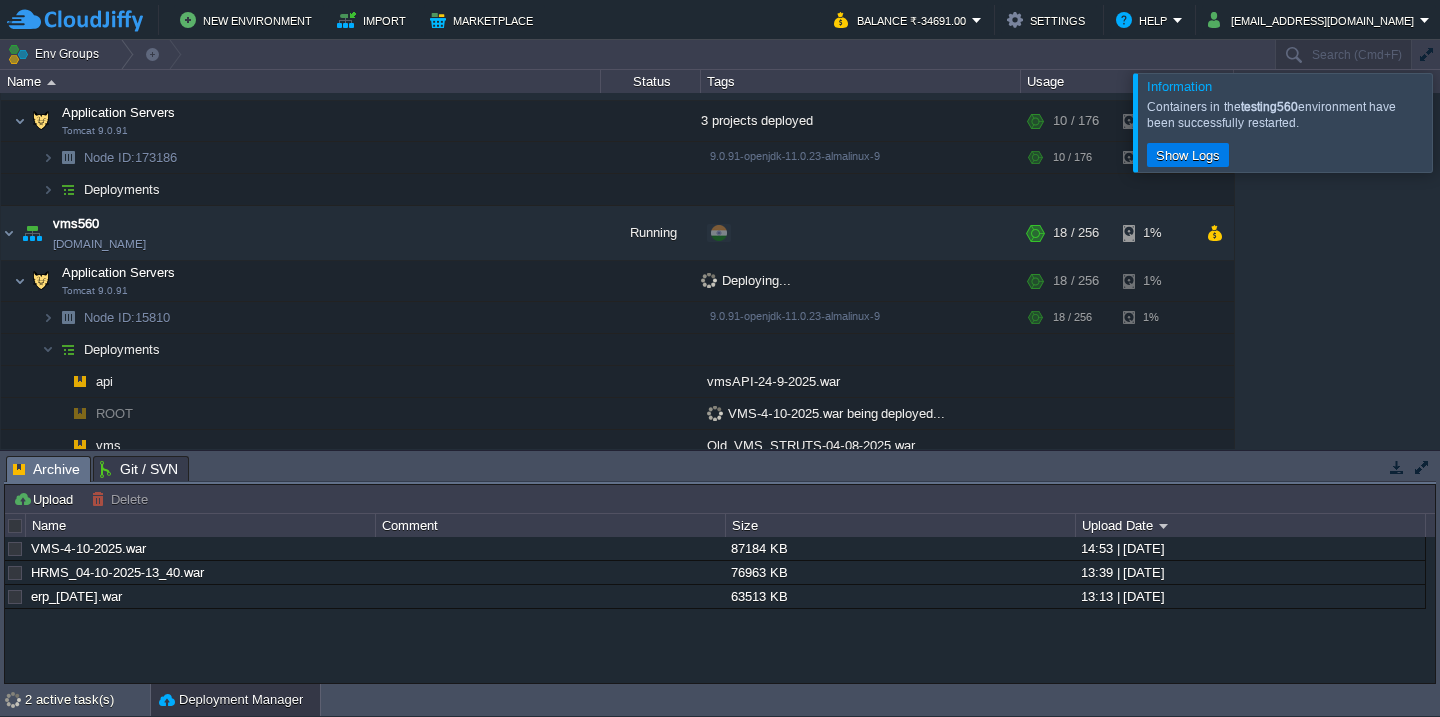
click at [1439, 153] on div at bounding box center [1464, 122] width 0 height 98
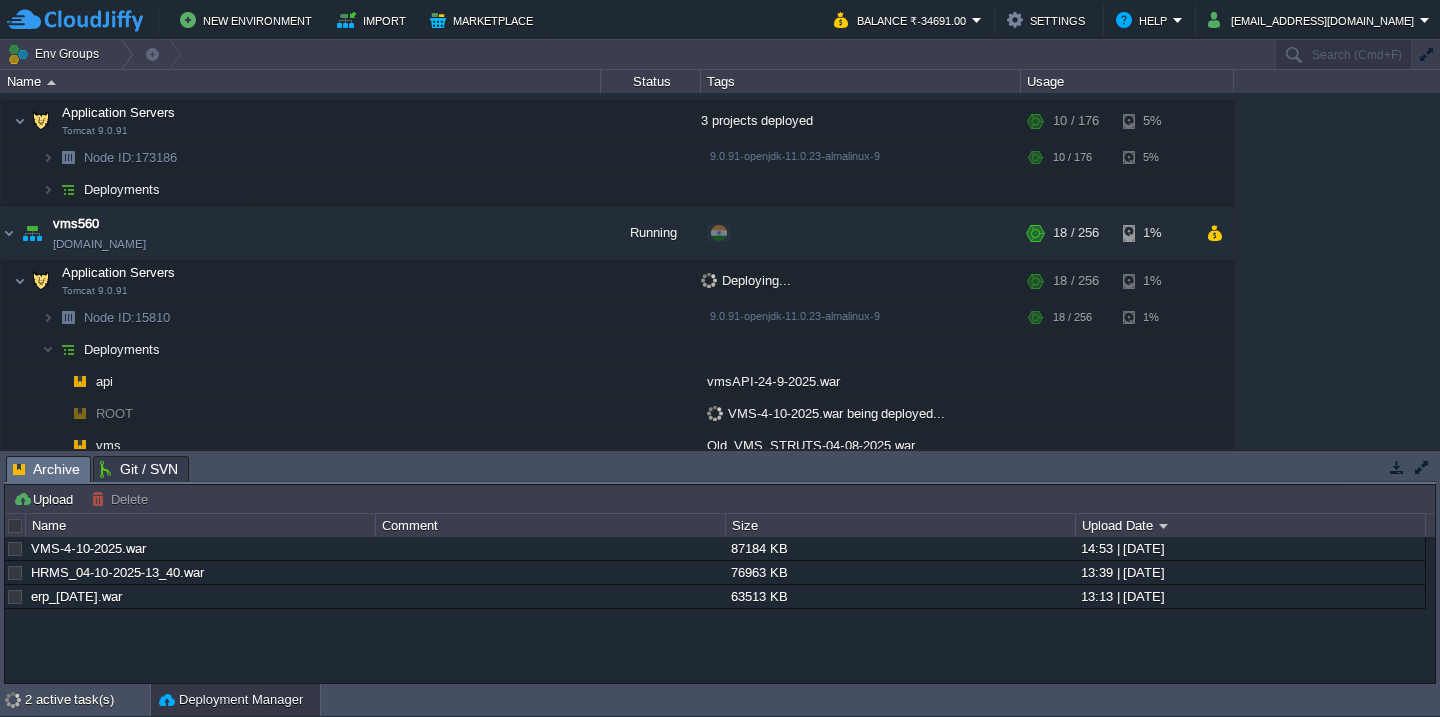
scroll to position [1926, 0]
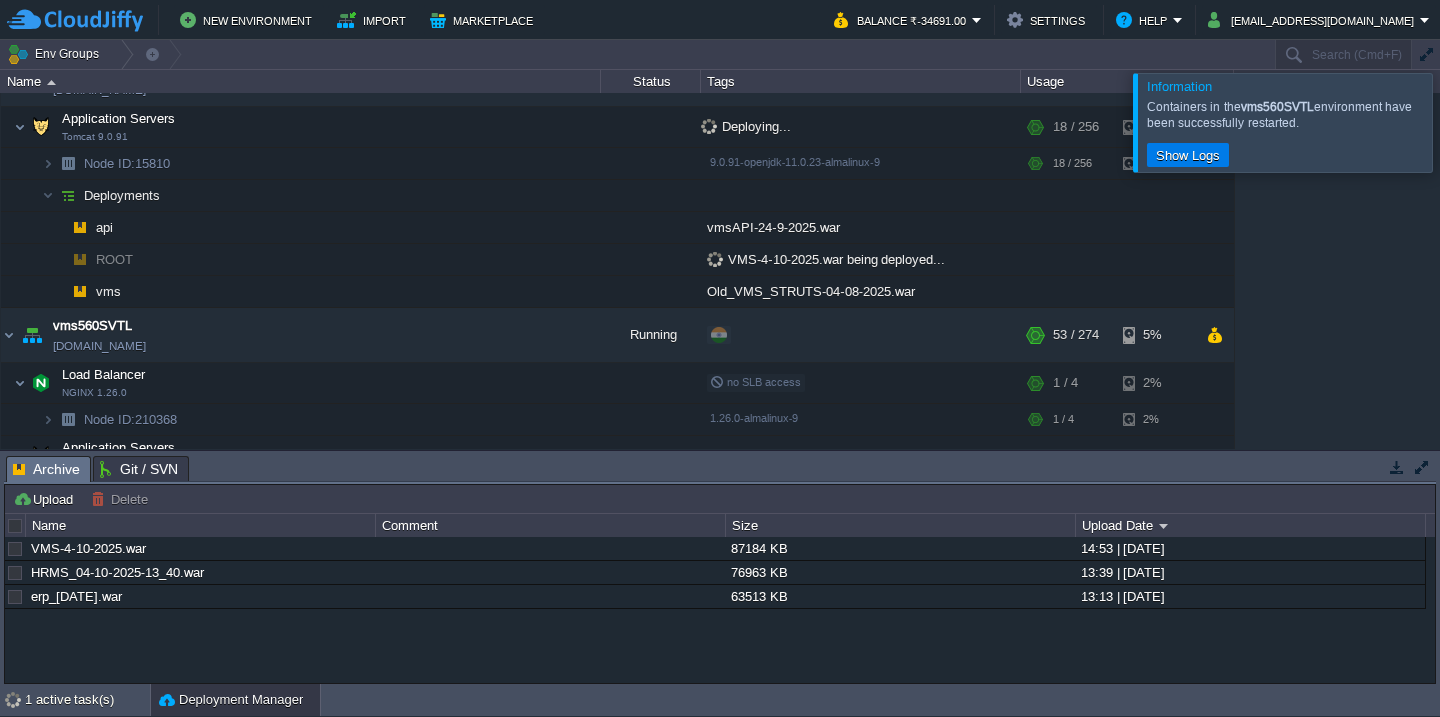
click at [1439, 153] on div at bounding box center [1464, 122] width 0 height 98
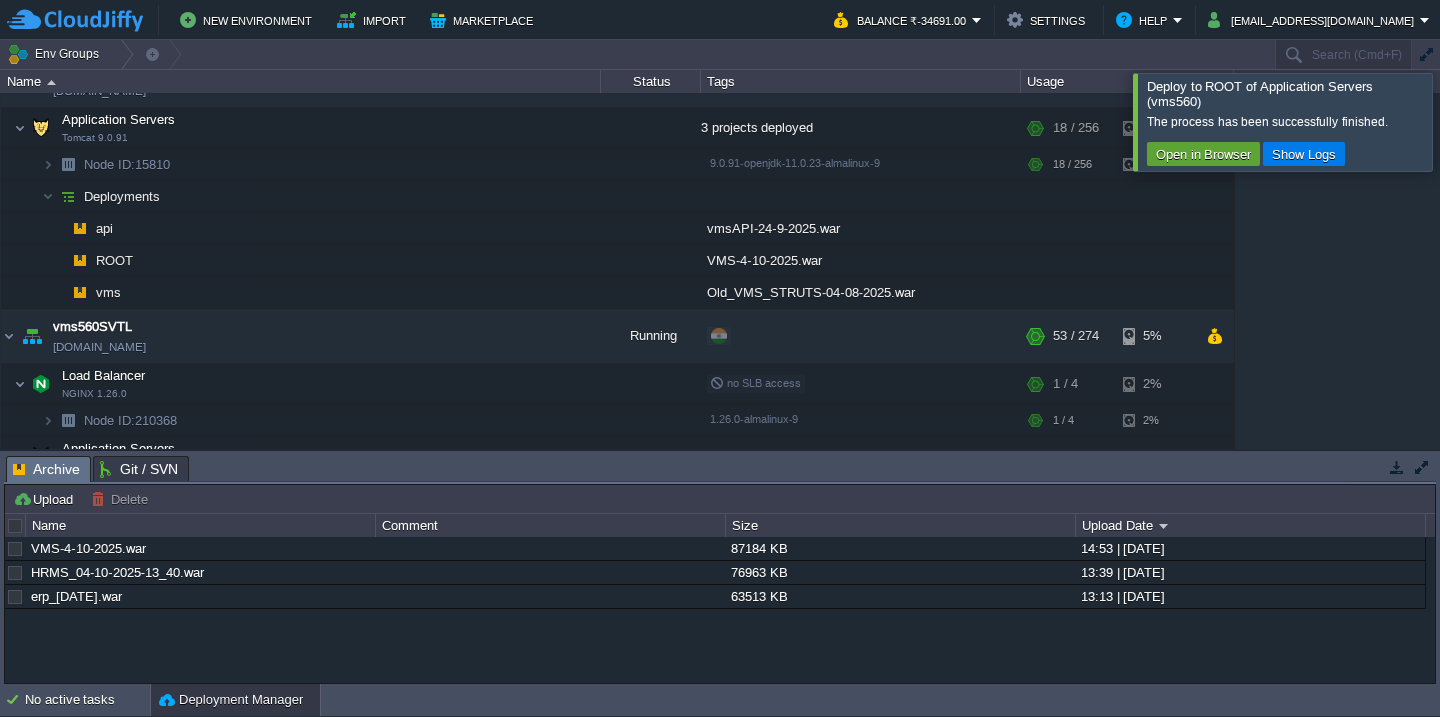
click at [1432, 132] on div at bounding box center [1432, 122] width 0 height 97
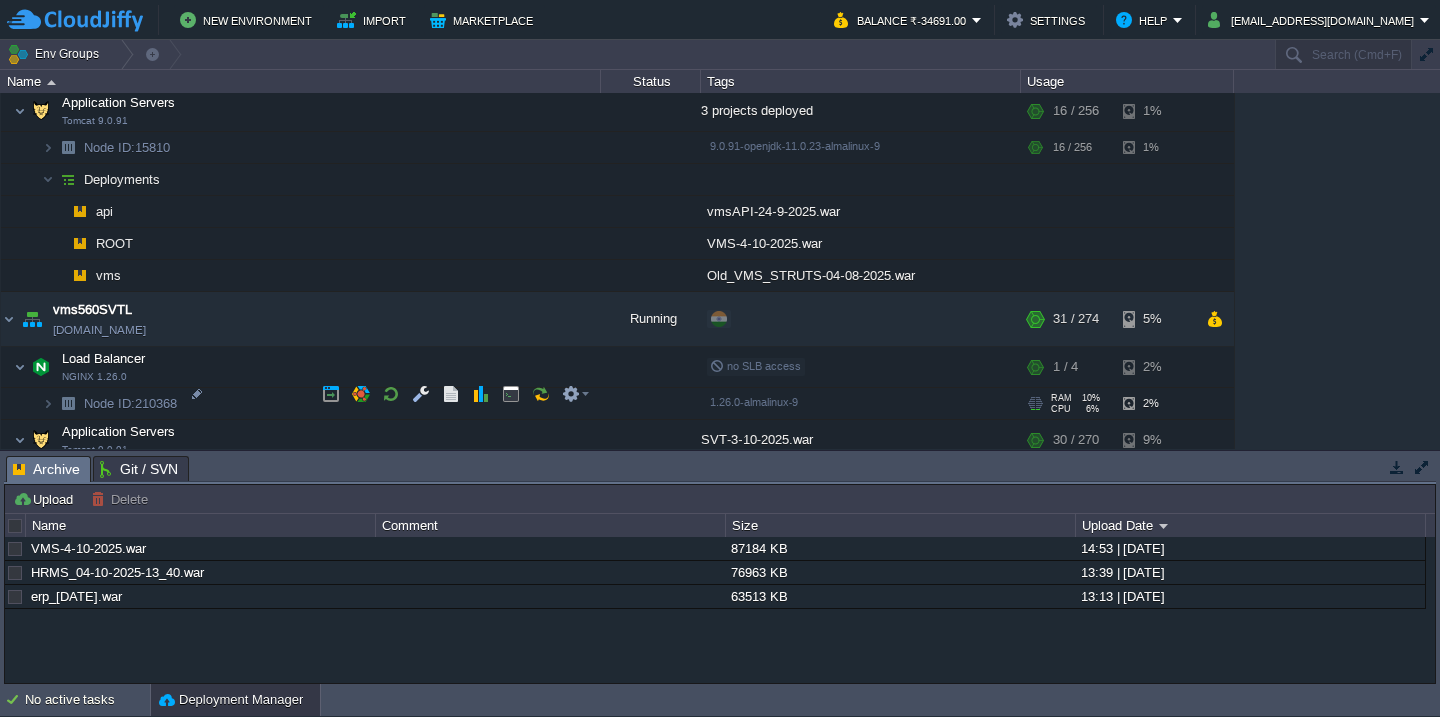
scroll to position [1940, 0]
